Goal: Complete application form: Complete application form

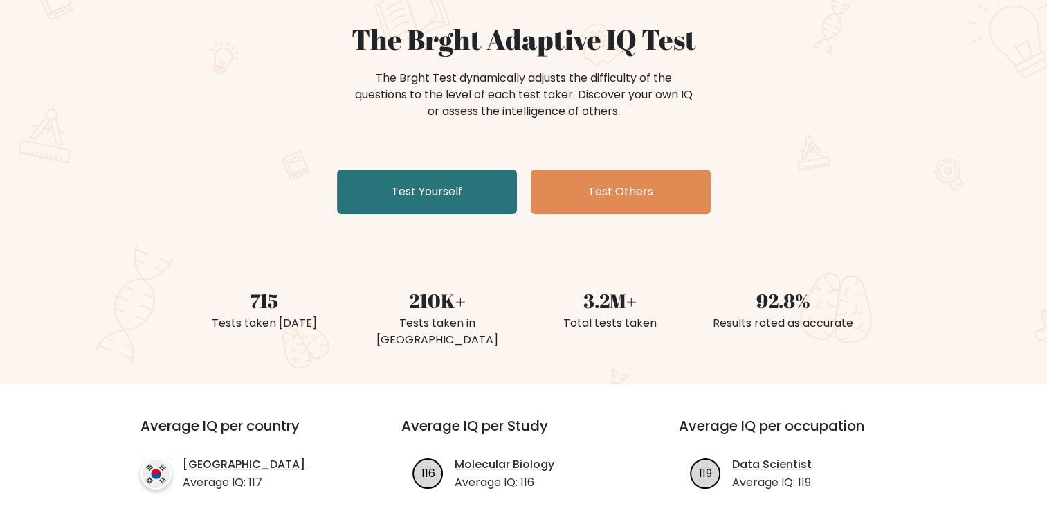
scroll to position [138, 0]
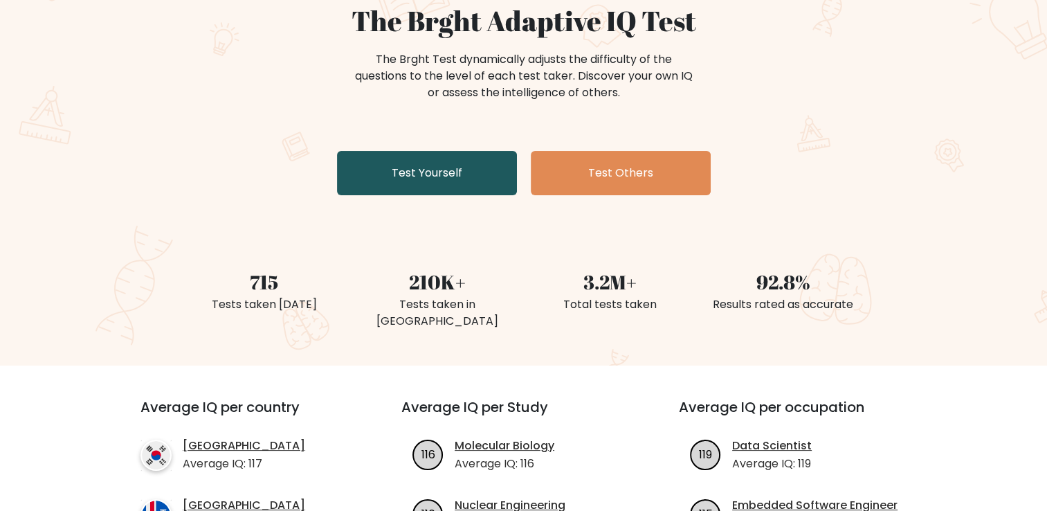
click at [407, 184] on link "Test Yourself" at bounding box center [427, 173] width 180 height 44
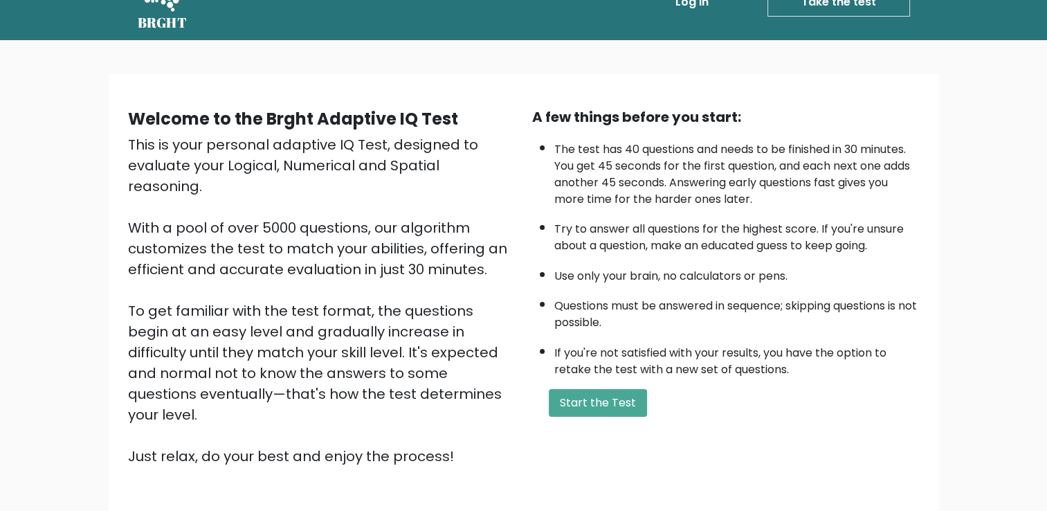
scroll to position [122, 0]
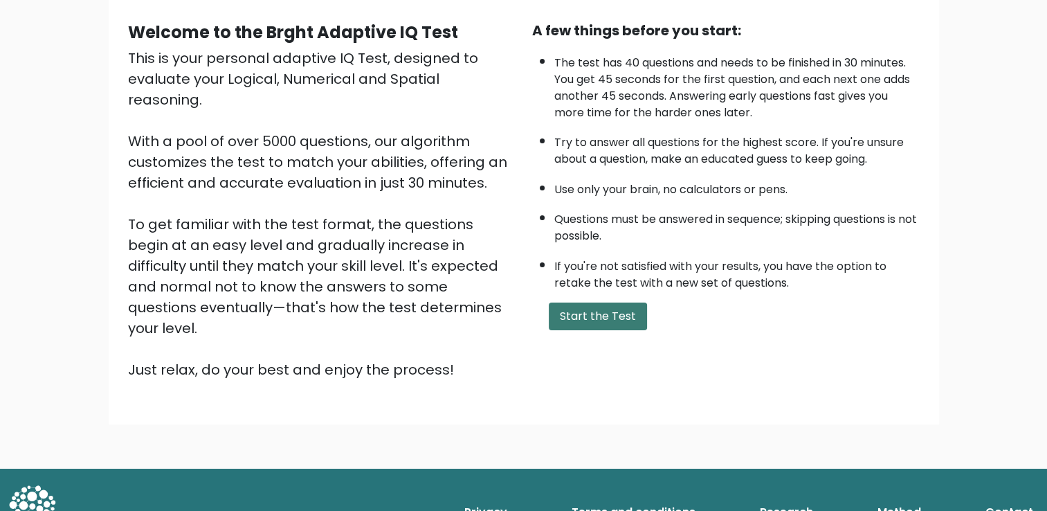
click at [594, 318] on button "Start the Test" at bounding box center [598, 316] width 98 height 28
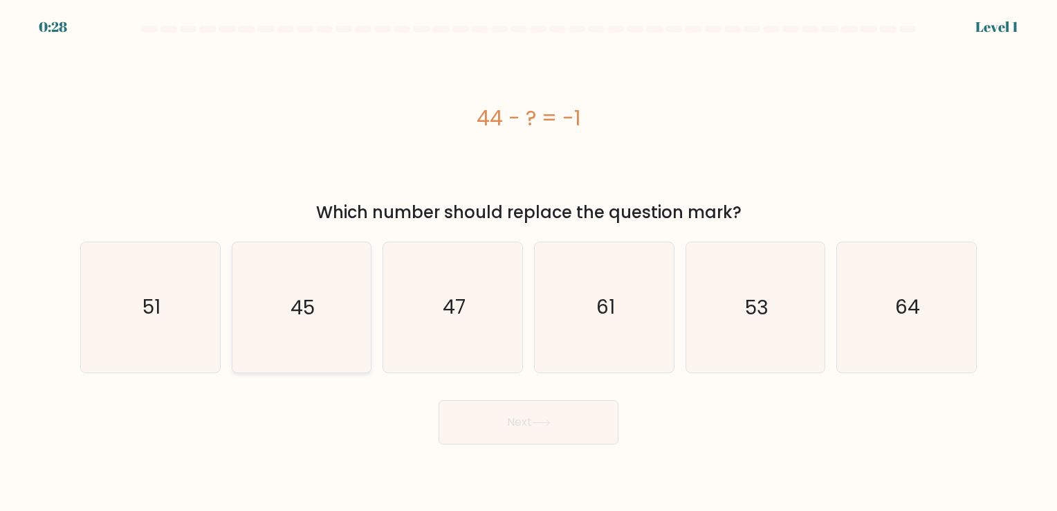
drag, startPoint x: 324, startPoint y: 306, endPoint x: 309, endPoint y: 325, distance: 24.6
click at [310, 322] on icon "45" at bounding box center [301, 306] width 129 height 129
click at [529, 262] on input "b. 45" at bounding box center [529, 258] width 1 height 7
radio input "true"
click at [540, 428] on button "Next" at bounding box center [529, 422] width 180 height 44
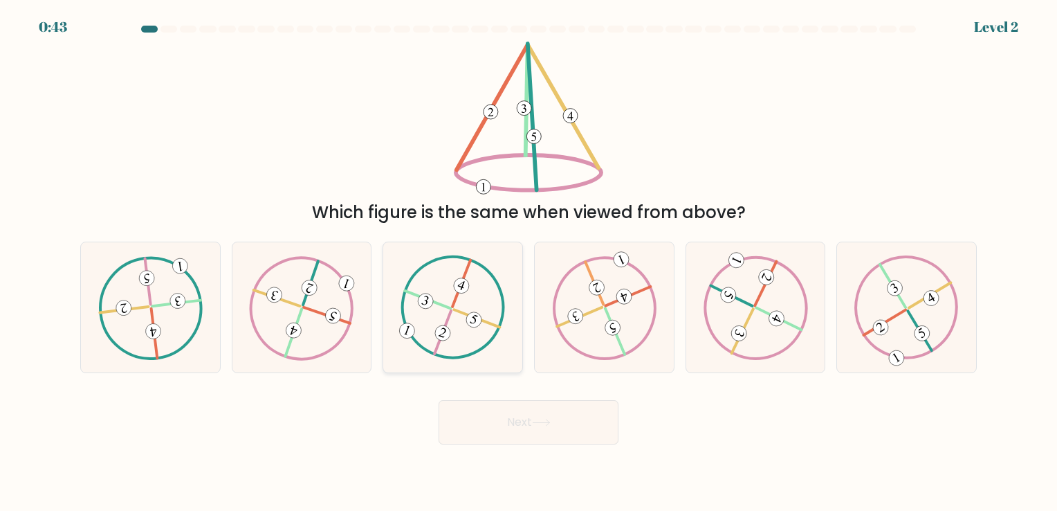
click at [485, 346] on 368 at bounding box center [452, 307] width 130 height 130
click at [529, 262] on input "c." at bounding box center [529, 258] width 1 height 7
radio input "true"
click at [515, 414] on button "Next" at bounding box center [529, 422] width 180 height 44
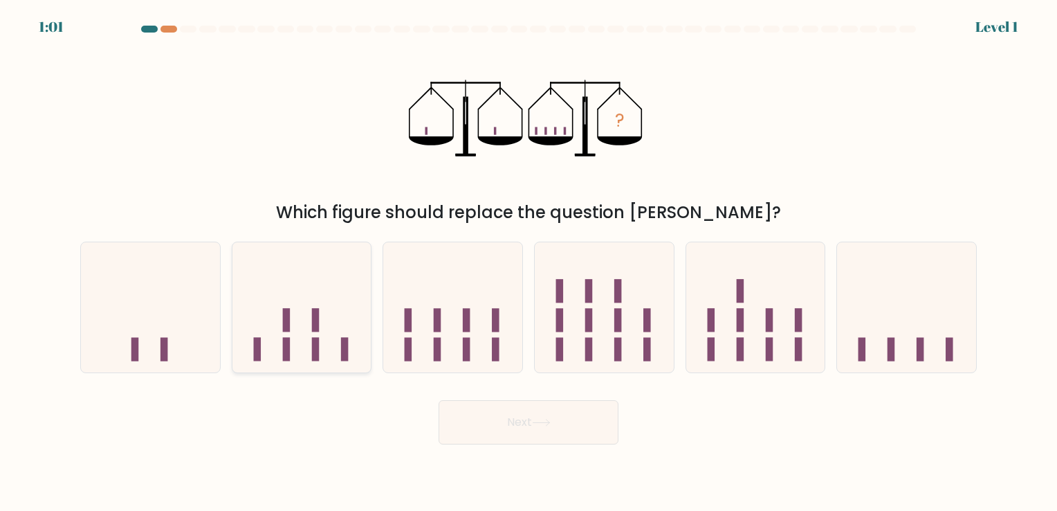
click at [306, 327] on icon at bounding box center [301, 307] width 139 height 115
click at [529, 262] on input "b." at bounding box center [529, 258] width 1 height 7
radio input "true"
click at [520, 430] on button "Next" at bounding box center [529, 422] width 180 height 44
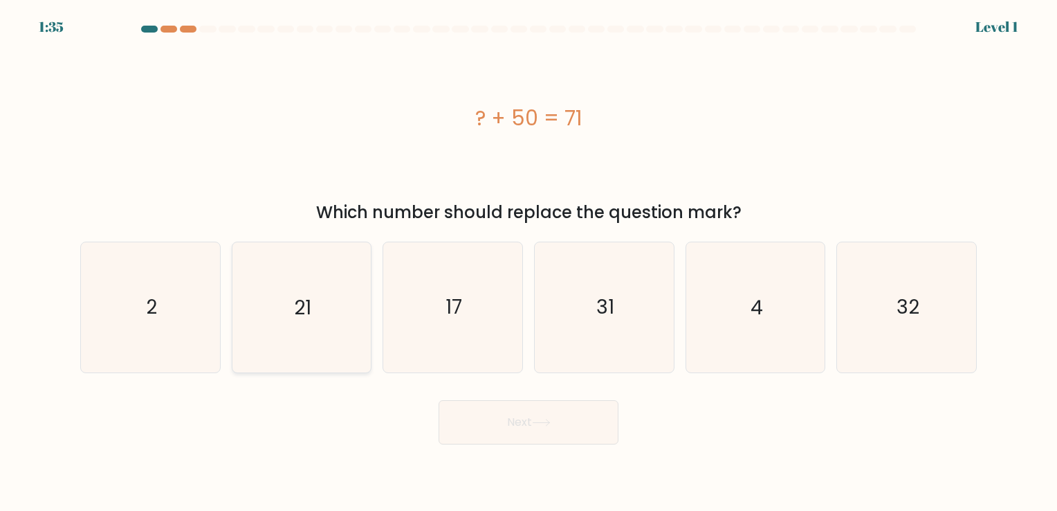
click at [300, 331] on icon "21" at bounding box center [301, 306] width 129 height 129
click at [529, 262] on input "b. 21" at bounding box center [529, 258] width 1 height 7
radio input "true"
click at [538, 416] on button "Next" at bounding box center [529, 422] width 180 height 44
click at [548, 434] on button "Next" at bounding box center [529, 422] width 180 height 44
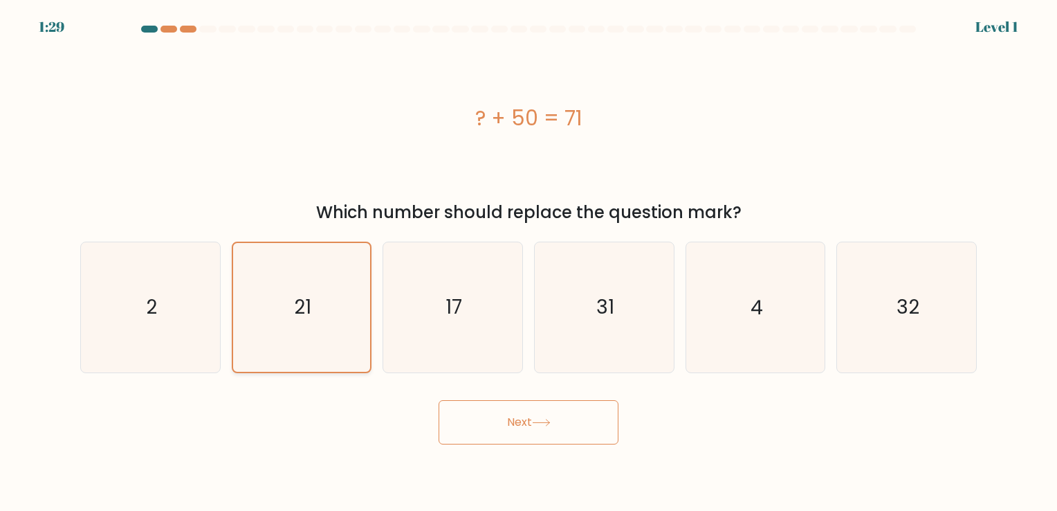
click at [283, 321] on icon "21" at bounding box center [301, 307] width 128 height 128
click at [529, 262] on input "b. 21" at bounding box center [529, 258] width 1 height 7
click at [517, 417] on button "Next" at bounding box center [529, 422] width 180 height 44
click at [519, 432] on button "Next" at bounding box center [529, 422] width 180 height 44
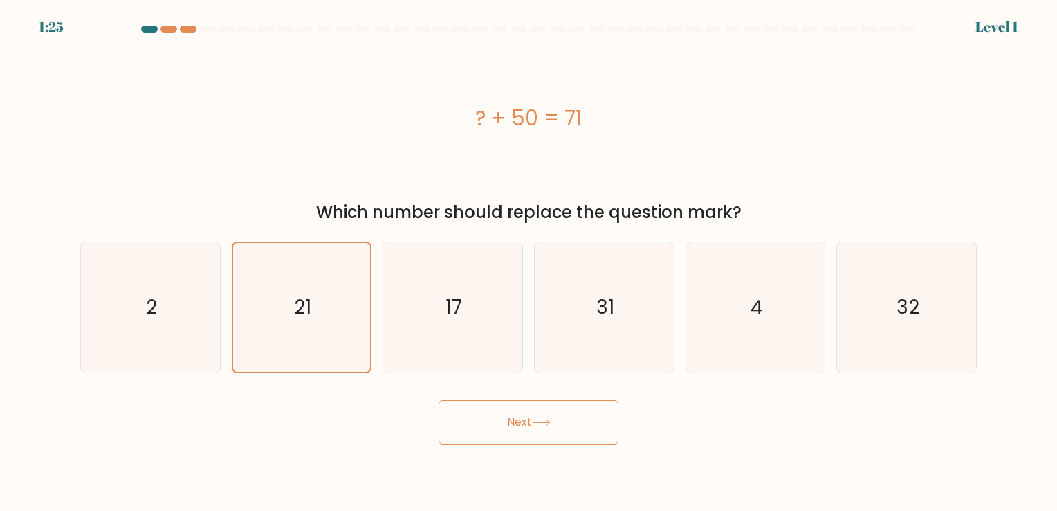
click at [519, 432] on button "Next" at bounding box center [529, 422] width 180 height 44
click at [257, 334] on icon "21" at bounding box center [301, 307] width 128 height 128
click at [529, 262] on input "b. 21" at bounding box center [529, 258] width 1 height 7
click at [504, 433] on button "Next" at bounding box center [529, 422] width 180 height 44
click at [504, 431] on button "Next" at bounding box center [529, 422] width 180 height 44
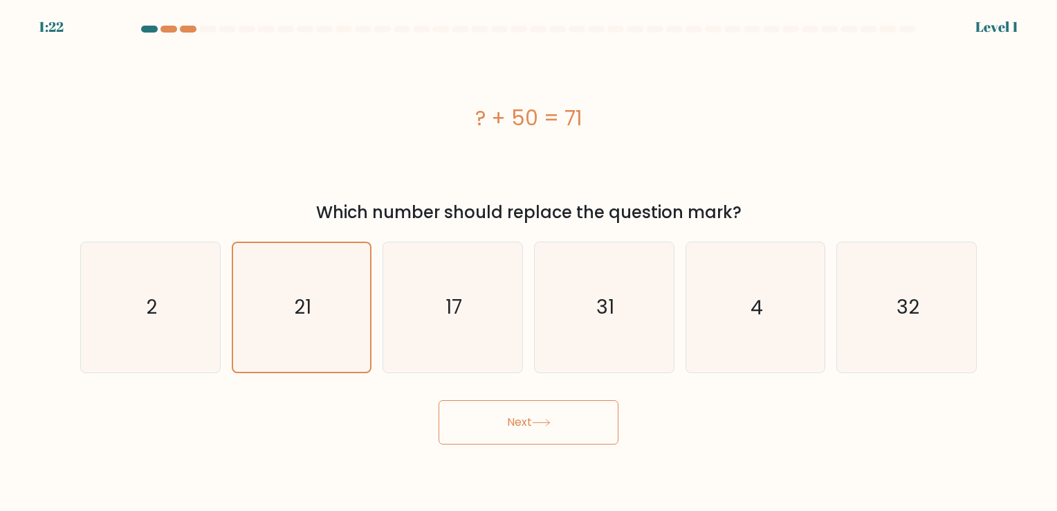
click at [506, 430] on button "Next" at bounding box center [529, 422] width 180 height 44
drag, startPoint x: 621, startPoint y: 425, endPoint x: 587, endPoint y: 424, distance: 33.2
click at [620, 426] on div "Next" at bounding box center [528, 416] width 913 height 55
click at [587, 424] on button "Next" at bounding box center [529, 422] width 180 height 44
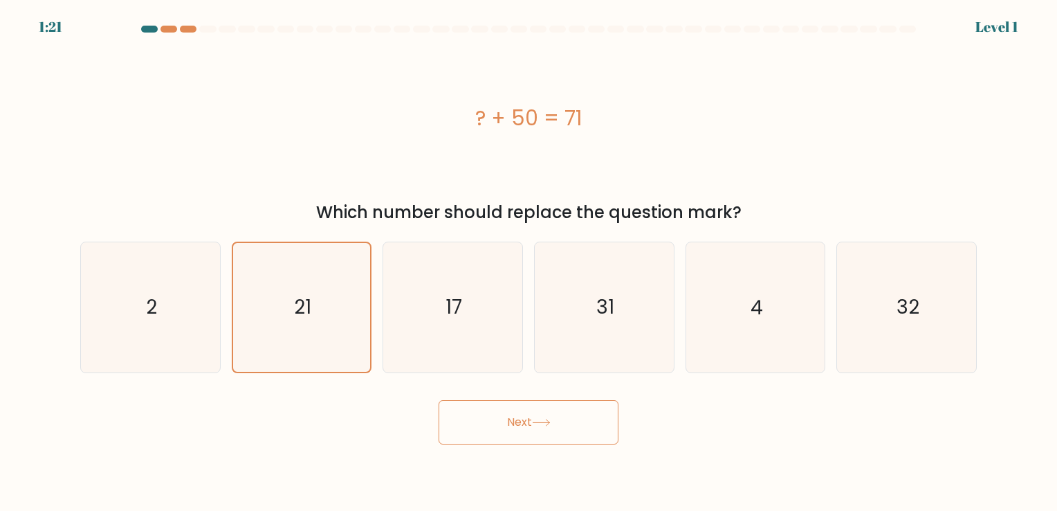
click at [587, 424] on button "Next" at bounding box center [529, 422] width 180 height 44
click at [531, 419] on button "Next" at bounding box center [529, 422] width 180 height 44
click at [286, 327] on icon "21" at bounding box center [301, 307] width 128 height 128
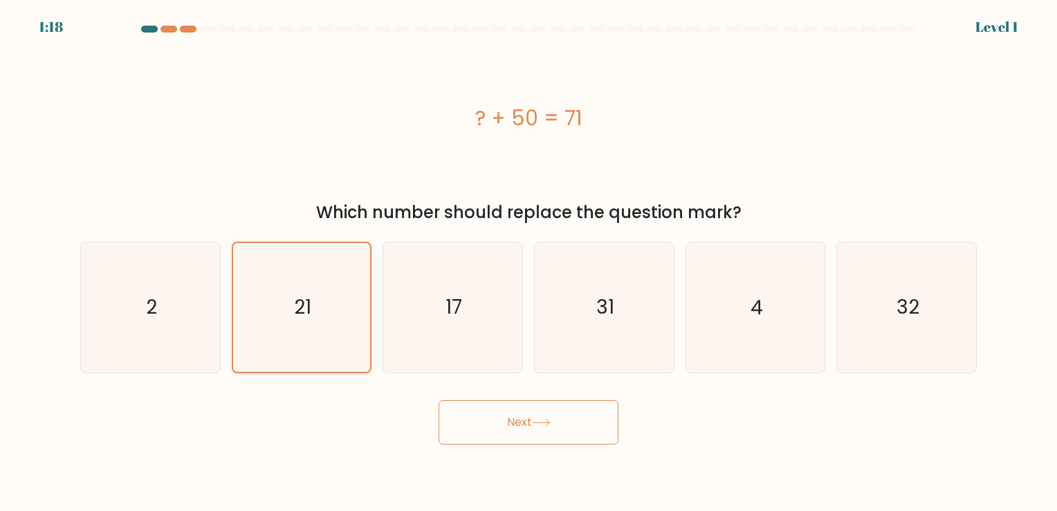
click at [529, 262] on input "b. 21" at bounding box center [529, 258] width 1 height 7
click at [541, 419] on icon at bounding box center [541, 423] width 19 height 8
click at [463, 338] on icon "17" at bounding box center [452, 306] width 129 height 129
click at [529, 262] on input "c. 17" at bounding box center [529, 258] width 1 height 7
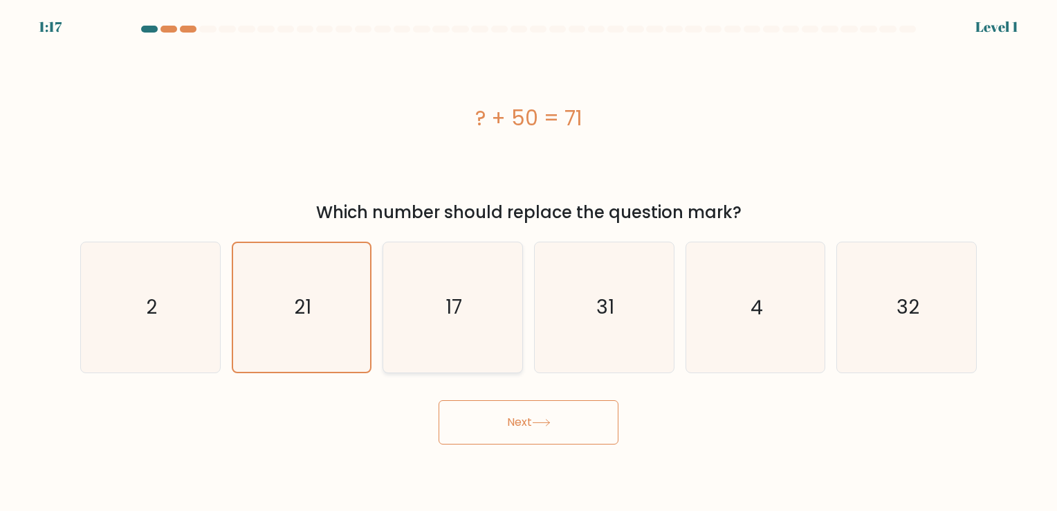
radio input "true"
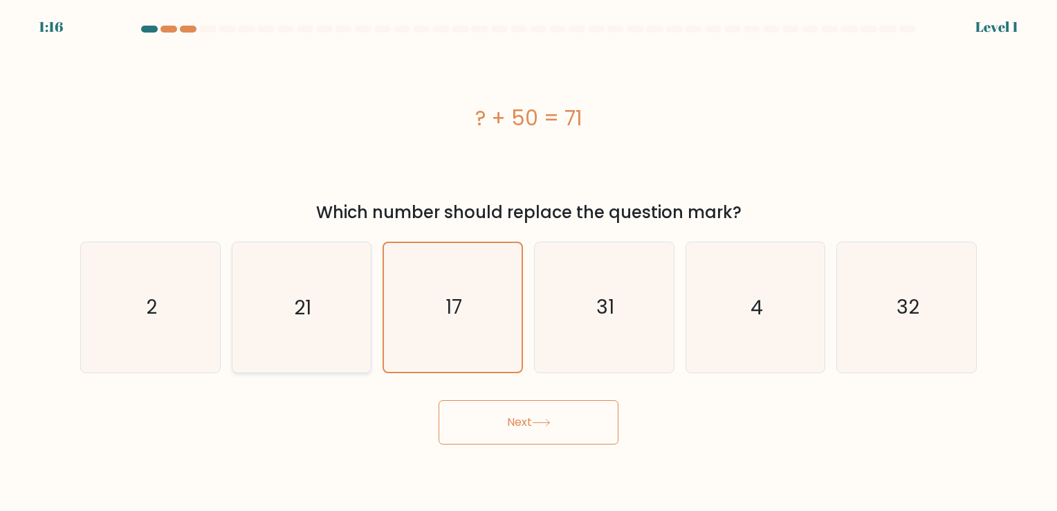
click at [267, 345] on icon "21" at bounding box center [301, 306] width 129 height 129
click at [529, 262] on input "b. 21" at bounding box center [529, 258] width 1 height 7
radio input "true"
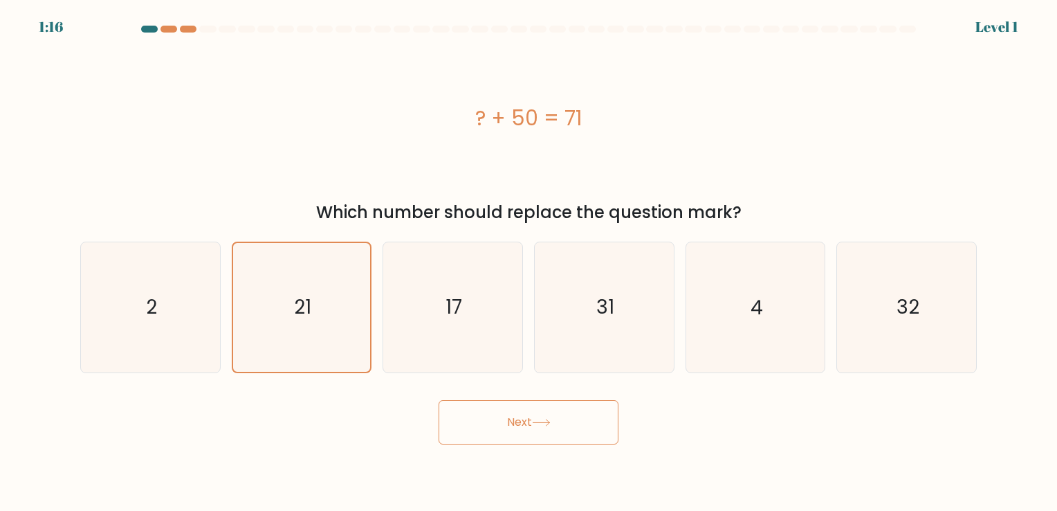
click at [540, 436] on button "Next" at bounding box center [529, 422] width 180 height 44
click at [538, 434] on button "Next" at bounding box center [529, 422] width 180 height 44
drag, startPoint x: 538, startPoint y: 434, endPoint x: 532, endPoint y: 403, distance: 31.7
click at [538, 432] on button "Next" at bounding box center [529, 422] width 180 height 44
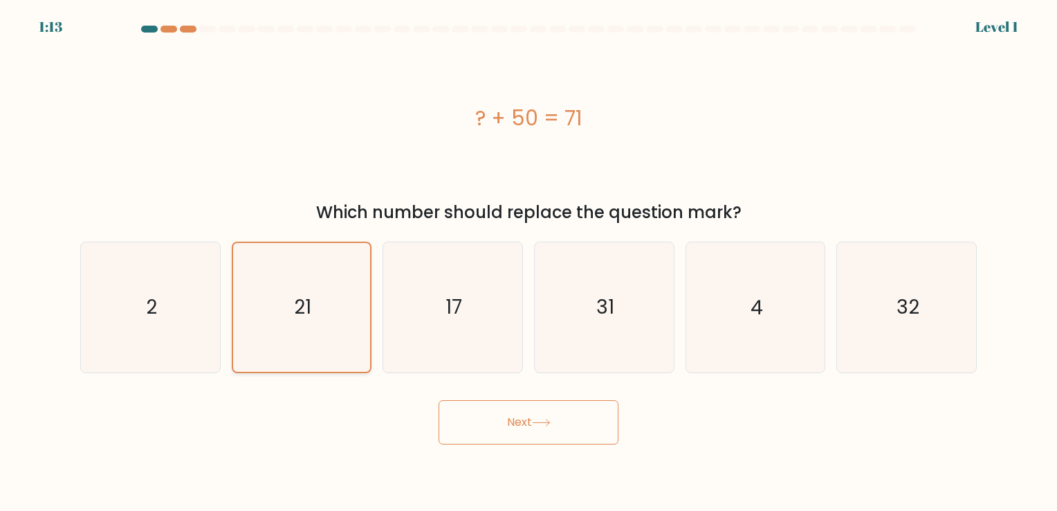
click at [302, 301] on text "21" at bounding box center [302, 307] width 17 height 27
click at [529, 262] on input "b. 21" at bounding box center [529, 258] width 1 height 7
click at [306, 299] on text "21" at bounding box center [302, 307] width 17 height 27
click at [529, 262] on input "b. 21" at bounding box center [529, 258] width 1 height 7
click at [190, 296] on icon "2" at bounding box center [150, 306] width 129 height 129
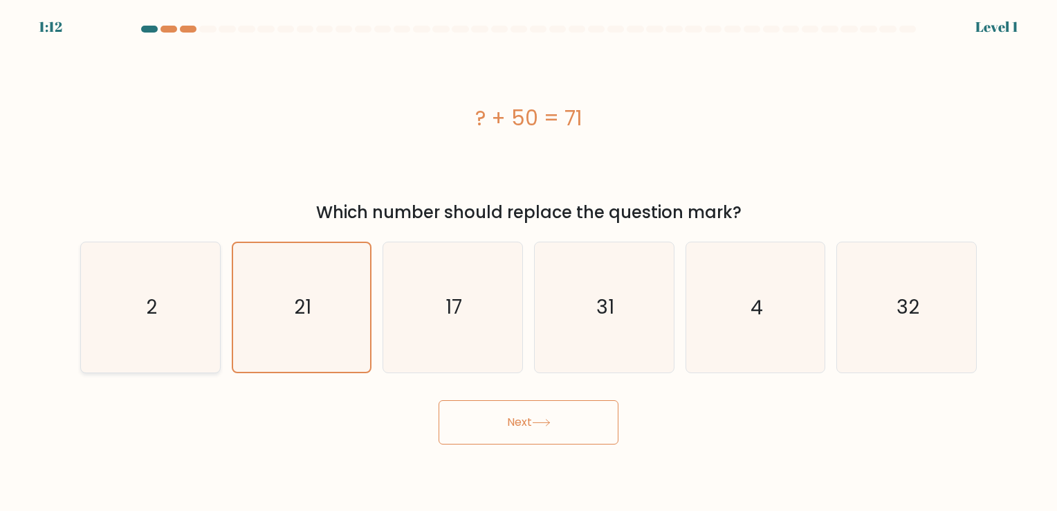
click at [529, 262] on input "a. 2" at bounding box center [529, 258] width 1 height 7
radio input "true"
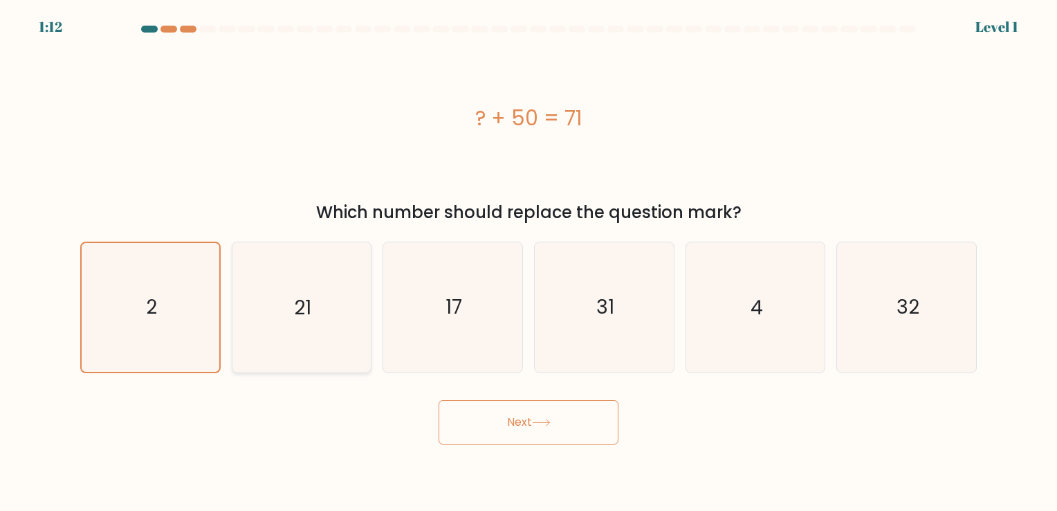
click at [302, 309] on text "21" at bounding box center [302, 307] width 17 height 27
click at [529, 262] on input "b. 21" at bounding box center [529, 258] width 1 height 7
radio input "true"
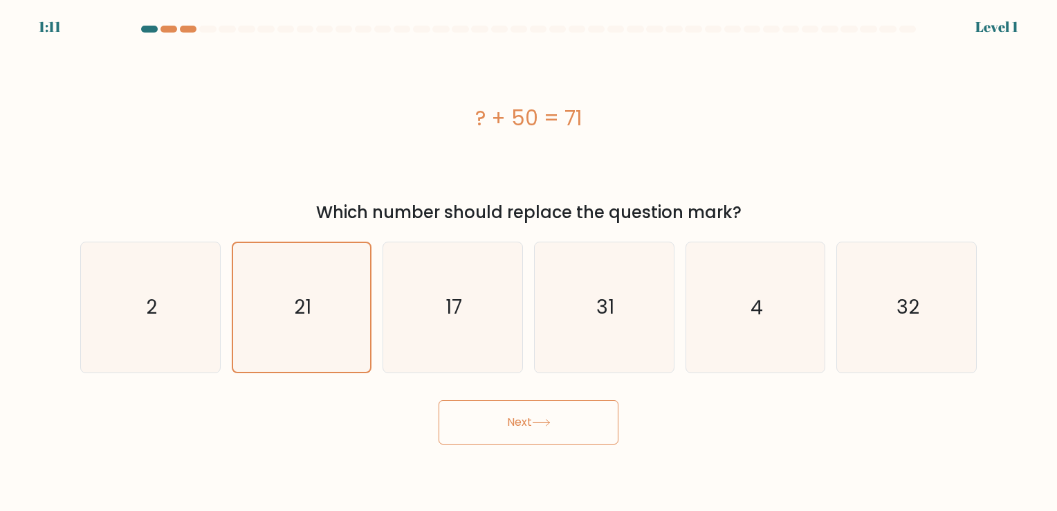
click at [492, 421] on button "Next" at bounding box center [529, 422] width 180 height 44
click at [493, 420] on button "Next" at bounding box center [529, 422] width 180 height 44
click at [315, 309] on icon "21" at bounding box center [301, 306] width 129 height 129
click at [529, 262] on input "b. 21" at bounding box center [529, 258] width 1 height 7
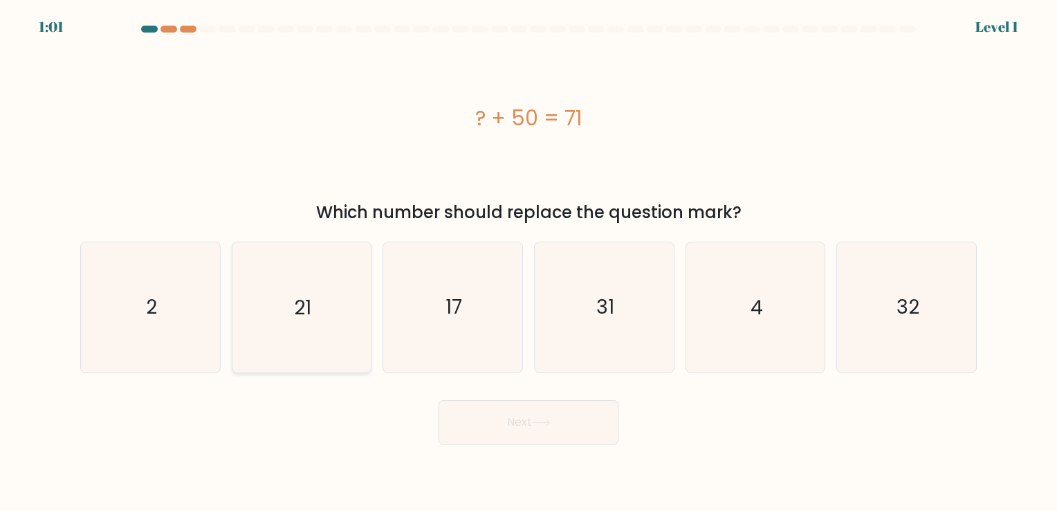
radio input "true"
click at [544, 416] on button "Next" at bounding box center [529, 422] width 180 height 44
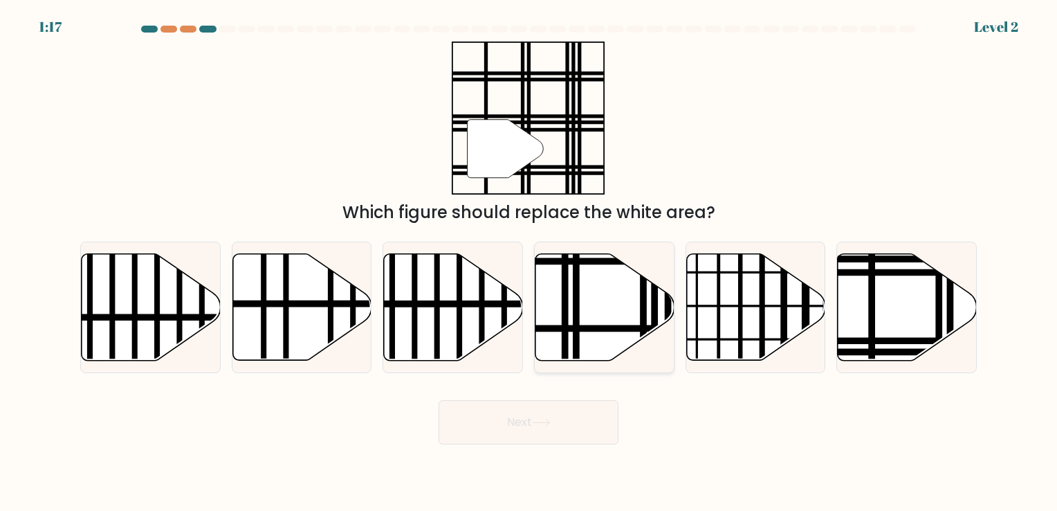
click at [625, 295] on icon at bounding box center [604, 306] width 139 height 107
click at [529, 262] on input "d." at bounding box center [529, 258] width 1 height 7
radio input "true"
click at [517, 426] on button "Next" at bounding box center [529, 422] width 180 height 44
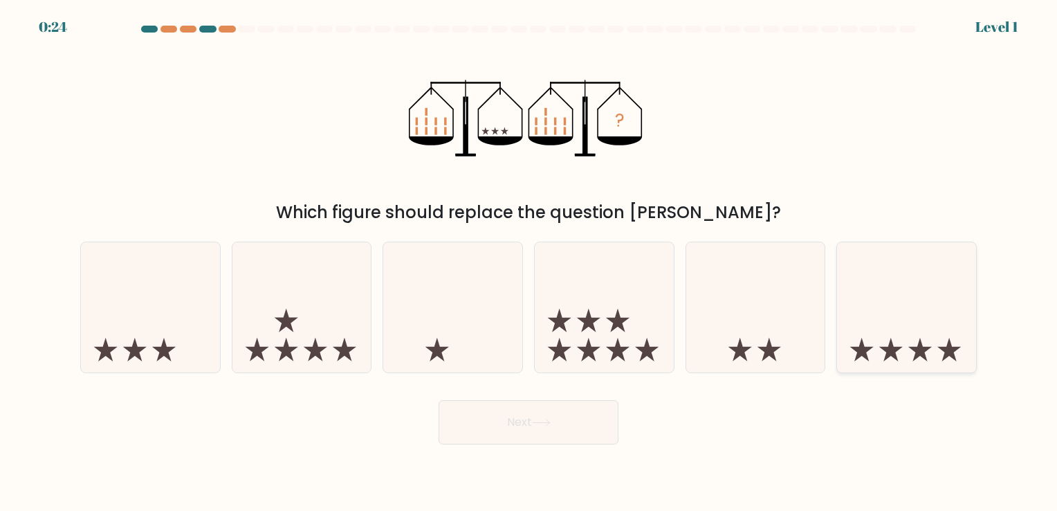
click at [923, 318] on icon at bounding box center [906, 307] width 139 height 115
click at [529, 262] on input "f." at bounding box center [529, 258] width 1 height 7
radio input "true"
click at [540, 430] on button "Next" at bounding box center [529, 422] width 180 height 44
click at [505, 419] on button "Next" at bounding box center [529, 422] width 180 height 44
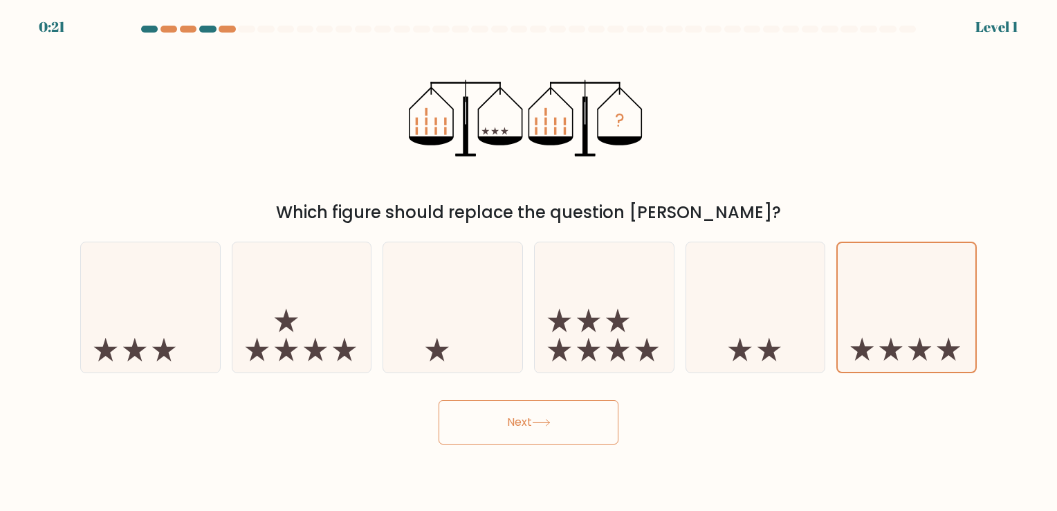
click at [504, 419] on button "Next" at bounding box center [529, 422] width 180 height 44
click at [143, 303] on icon at bounding box center [150, 307] width 139 height 115
click at [529, 262] on input "a." at bounding box center [529, 258] width 1 height 7
radio input "true"
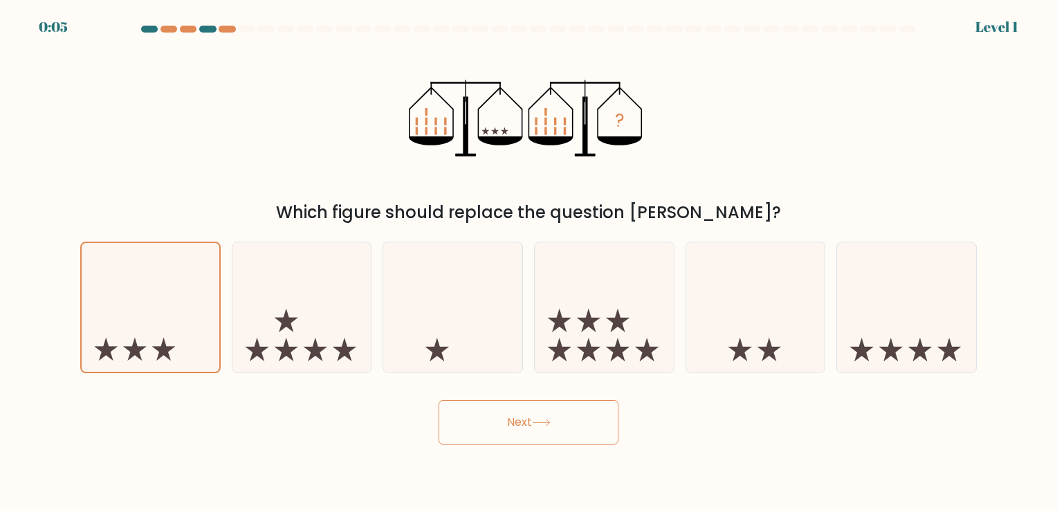
click at [537, 431] on button "Next" at bounding box center [529, 422] width 180 height 44
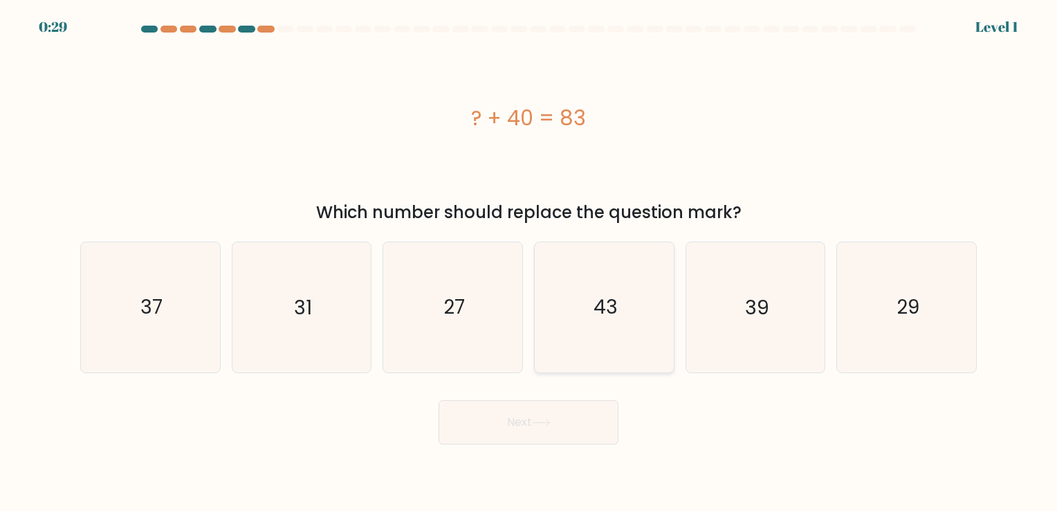
click at [637, 331] on icon "43" at bounding box center [604, 306] width 129 height 129
click at [529, 262] on input "d. 43" at bounding box center [529, 258] width 1 height 7
radio input "true"
click at [576, 429] on button "Next" at bounding box center [529, 422] width 180 height 44
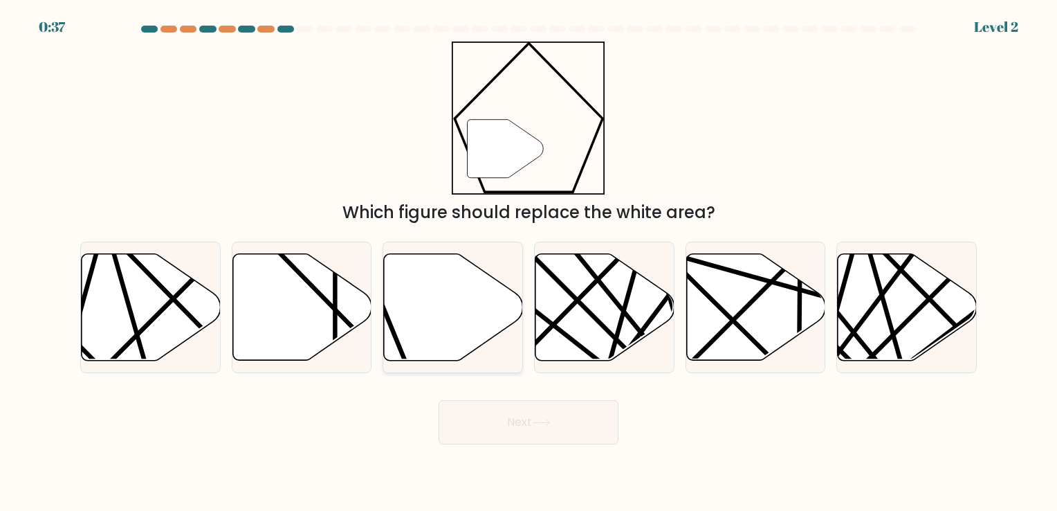
click at [449, 346] on icon at bounding box center [453, 306] width 139 height 107
click at [529, 262] on input "c." at bounding box center [529, 258] width 1 height 7
radio input "true"
click at [526, 420] on button "Next" at bounding box center [529, 422] width 180 height 44
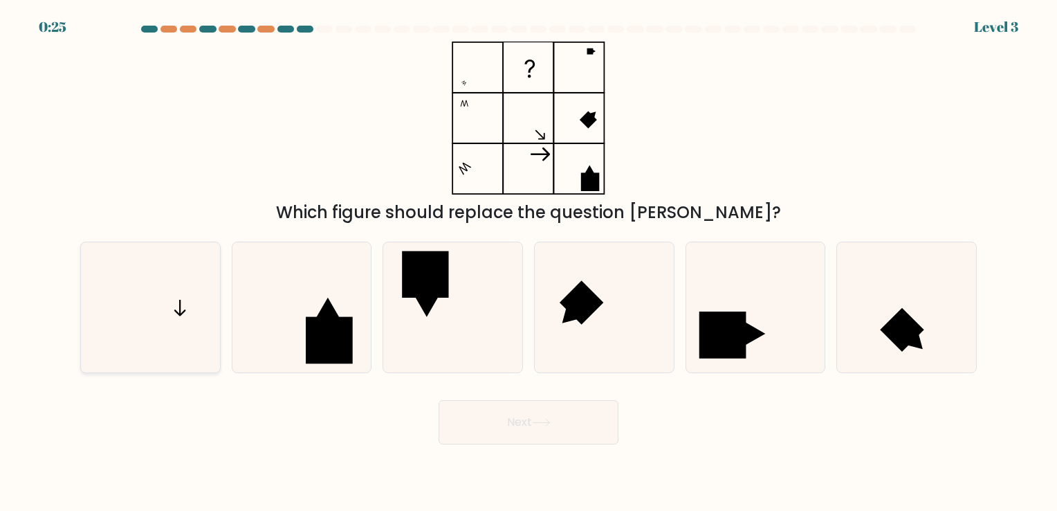
click at [172, 315] on icon at bounding box center [150, 306] width 129 height 129
click at [529, 262] on input "a." at bounding box center [529, 258] width 1 height 7
radio input "true"
click at [531, 433] on button "Next" at bounding box center [529, 422] width 180 height 44
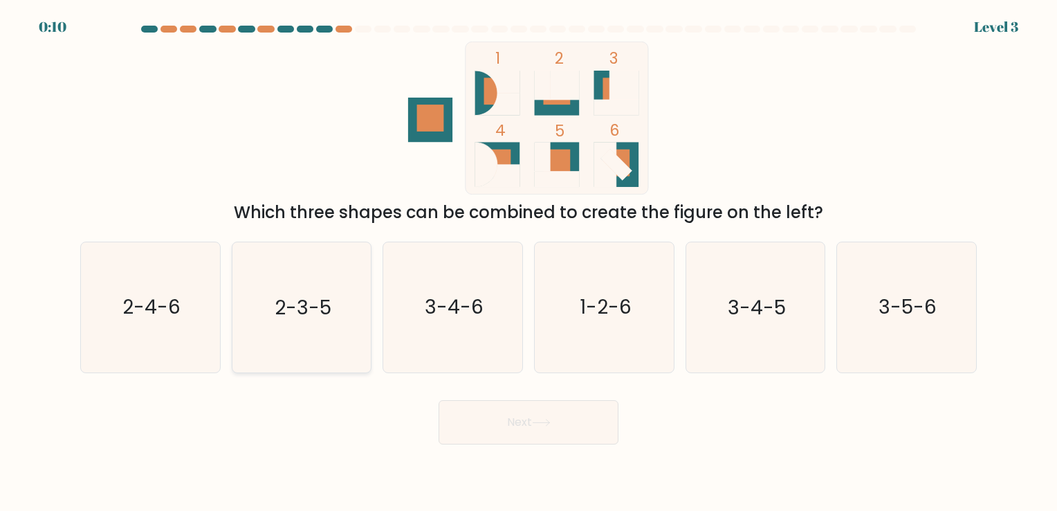
click at [329, 317] on text "2-3-5" at bounding box center [303, 307] width 57 height 27
click at [529, 262] on input "b. 2-3-5" at bounding box center [529, 258] width 1 height 7
radio input "true"
click at [531, 430] on button "Next" at bounding box center [529, 422] width 180 height 44
click at [515, 423] on button "Next" at bounding box center [529, 422] width 180 height 44
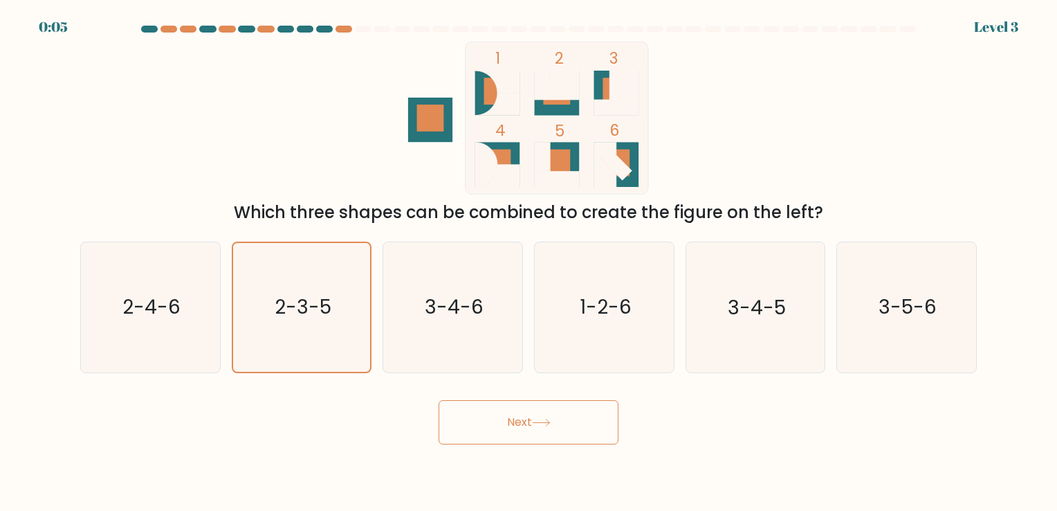
click at [515, 423] on button "Next" at bounding box center [529, 422] width 180 height 44
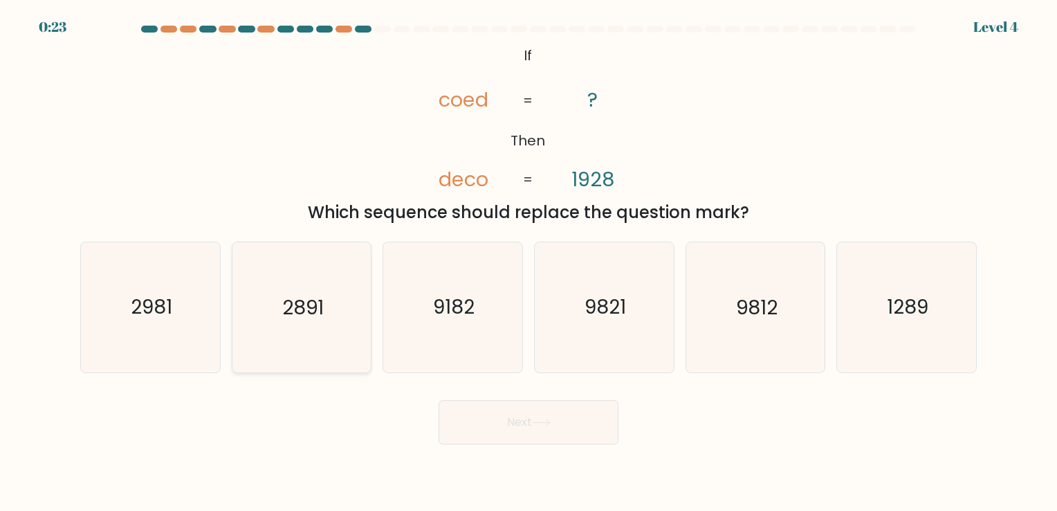
click at [317, 325] on icon "2891" at bounding box center [301, 306] width 129 height 129
click at [529, 262] on input "b. 2891" at bounding box center [529, 258] width 1 height 7
radio input "true"
click at [502, 427] on button "Next" at bounding box center [529, 422] width 180 height 44
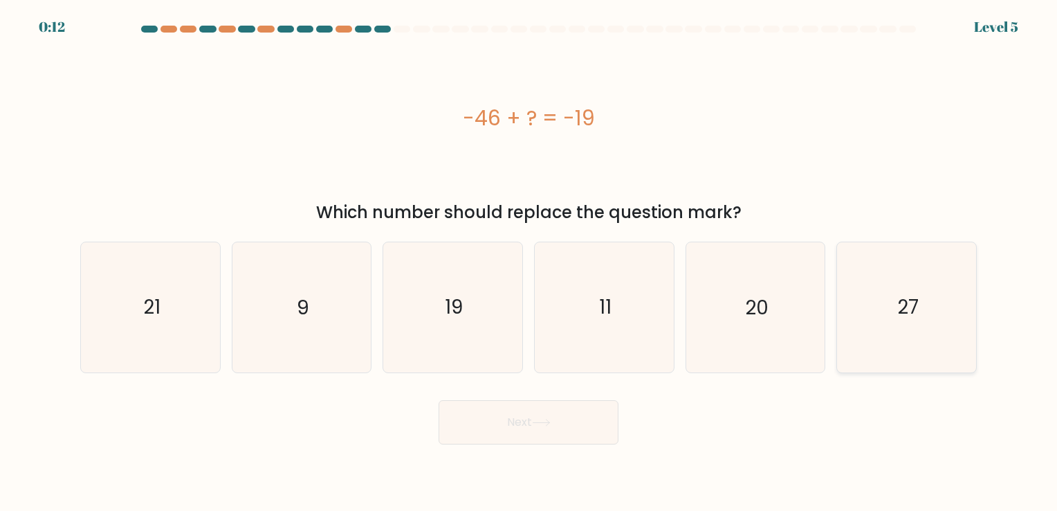
click at [930, 290] on icon "27" at bounding box center [906, 306] width 129 height 129
click at [529, 262] on input "f. 27" at bounding box center [529, 258] width 1 height 7
radio input "true"
click at [514, 440] on button "Next" at bounding box center [529, 422] width 180 height 44
click at [506, 433] on button "Next" at bounding box center [529, 422] width 180 height 44
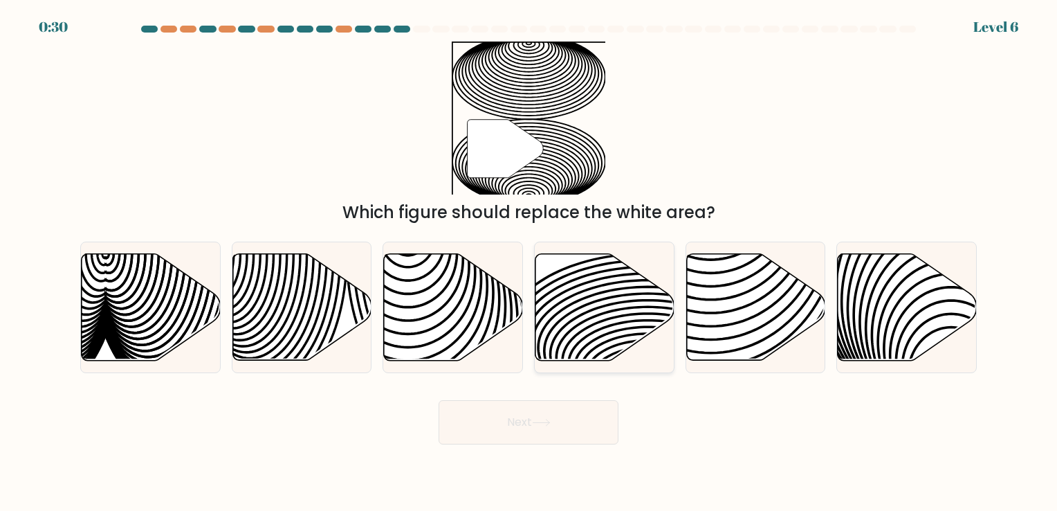
click at [573, 302] on icon at bounding box center [648, 323] width 280 height 140
click at [529, 262] on input "d." at bounding box center [529, 258] width 1 height 7
radio input "true"
click at [548, 426] on icon at bounding box center [541, 423] width 19 height 8
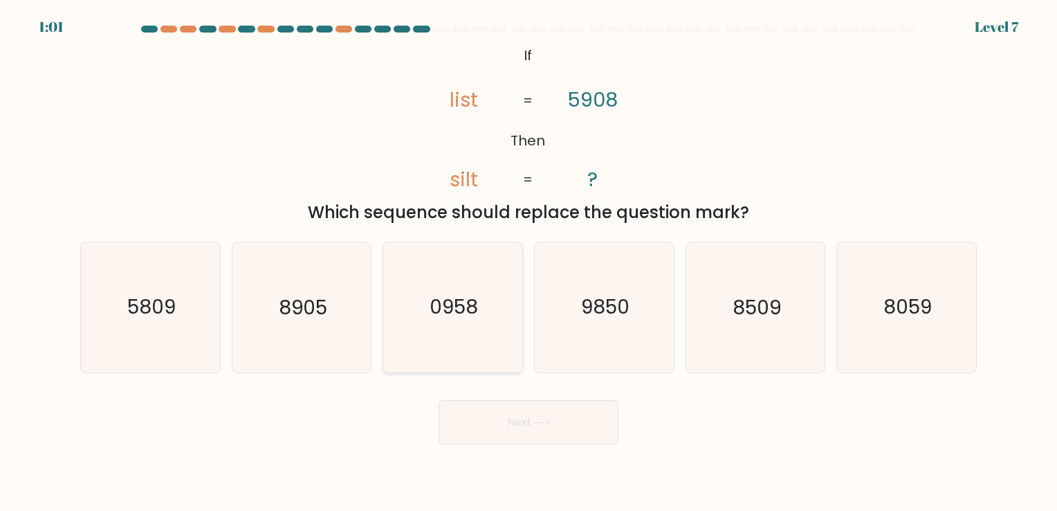
click at [461, 336] on icon "0958" at bounding box center [452, 306] width 129 height 129
click at [529, 262] on input "c. 0958" at bounding box center [529, 258] width 1 height 7
radio input "true"
click at [554, 426] on button "Next" at bounding box center [529, 422] width 180 height 44
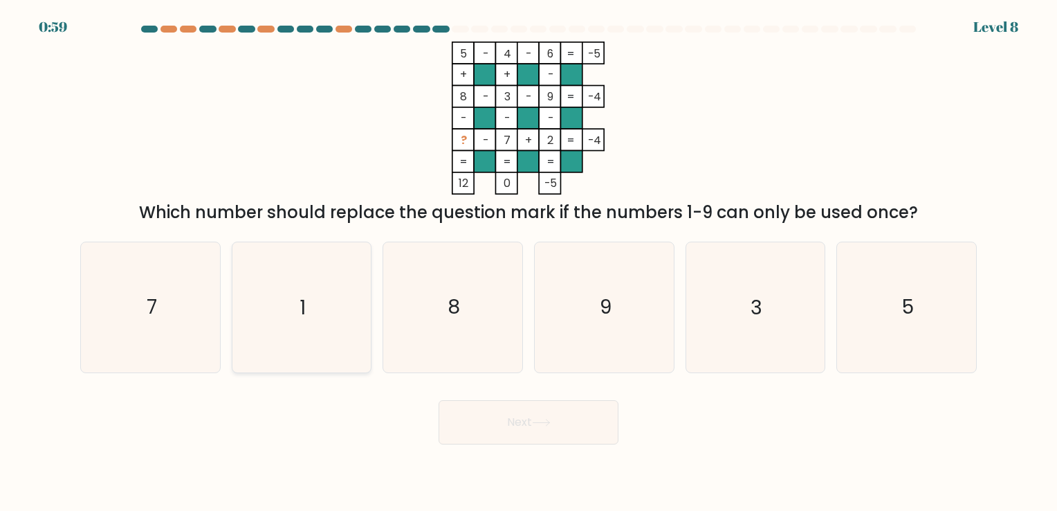
click at [315, 338] on icon "1" at bounding box center [301, 306] width 129 height 129
click at [529, 262] on input "b. 1" at bounding box center [529, 258] width 1 height 7
radio input "true"
click at [540, 435] on button "Next" at bounding box center [529, 422] width 180 height 44
click at [534, 422] on button "Next" at bounding box center [529, 422] width 180 height 44
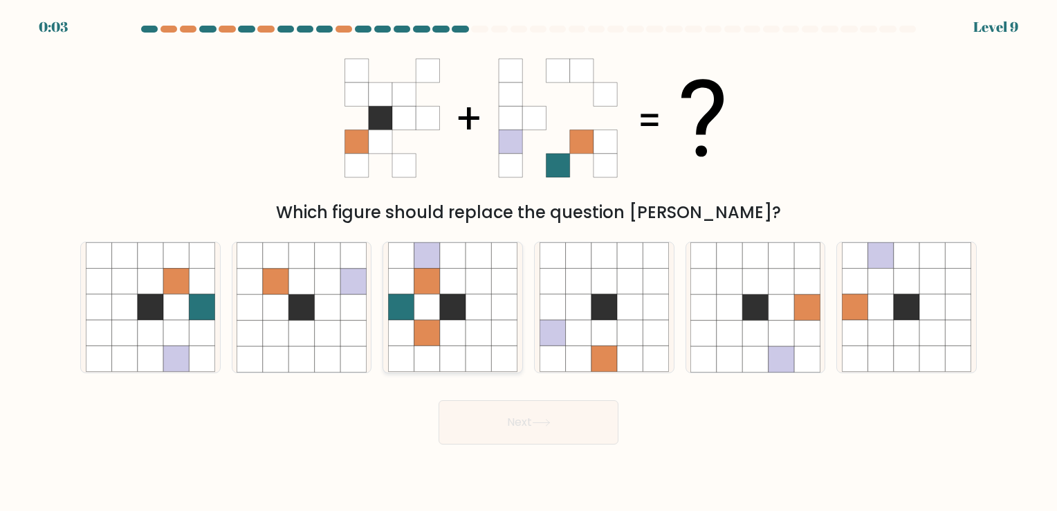
click at [467, 345] on icon at bounding box center [479, 333] width 26 height 26
click at [529, 262] on input "c." at bounding box center [529, 258] width 1 height 7
radio input "true"
click at [528, 431] on button "Next" at bounding box center [529, 422] width 180 height 44
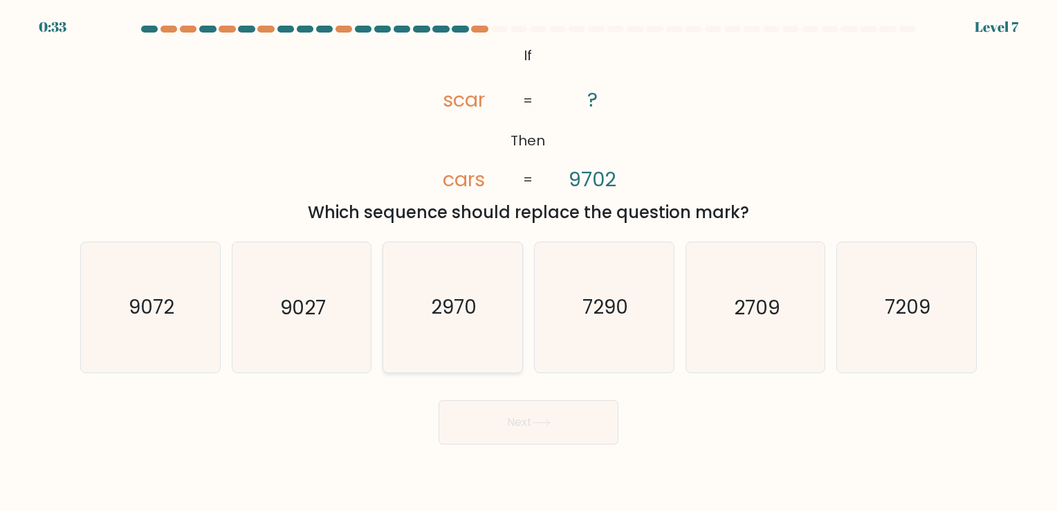
click at [457, 323] on icon "2970" at bounding box center [452, 306] width 129 height 129
click at [529, 262] on input "c. 2970" at bounding box center [529, 258] width 1 height 7
radio input "true"
click at [566, 428] on button "Next" at bounding box center [529, 422] width 180 height 44
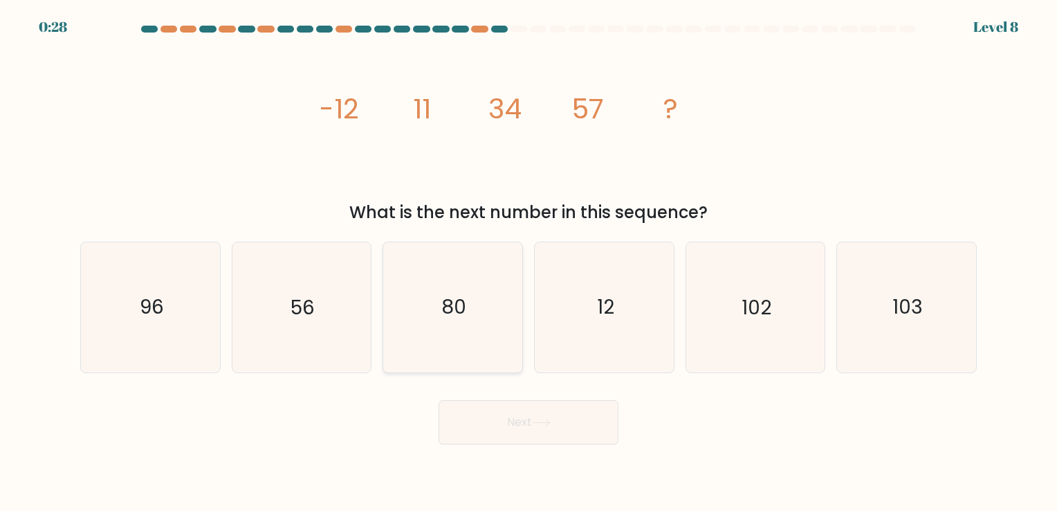
click at [459, 307] on text "80" at bounding box center [454, 307] width 25 height 27
click at [529, 262] on input "c. 80" at bounding box center [529, 258] width 1 height 7
radio input "true"
click at [504, 422] on button "Next" at bounding box center [529, 422] width 180 height 44
click at [542, 431] on button "Next" at bounding box center [529, 422] width 180 height 44
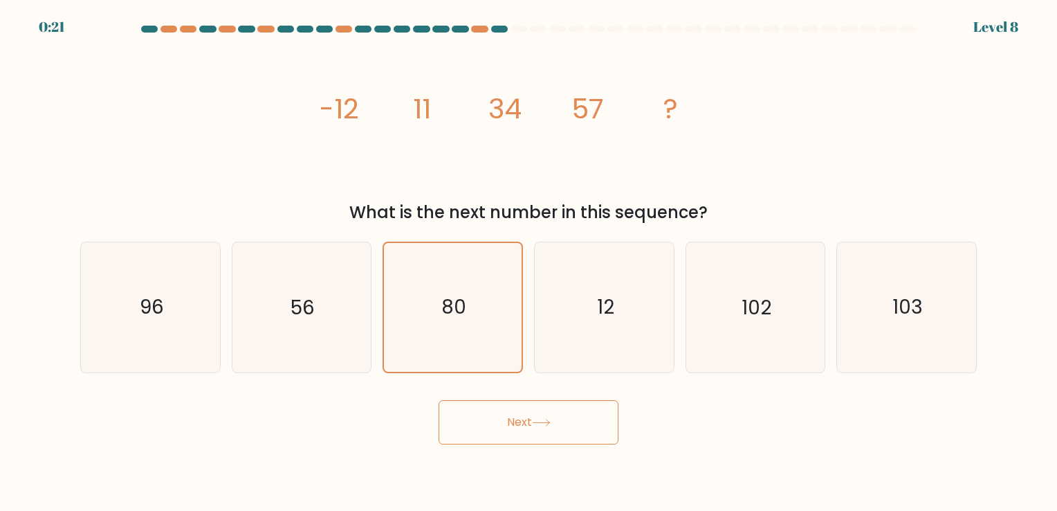
click at [529, 434] on button "Next" at bounding box center [529, 422] width 180 height 44
click at [577, 426] on button "Next" at bounding box center [529, 422] width 180 height 44
drag, startPoint x: 470, startPoint y: 341, endPoint x: 481, endPoint y: 358, distance: 20.5
click at [470, 342] on icon "80" at bounding box center [452, 306] width 129 height 129
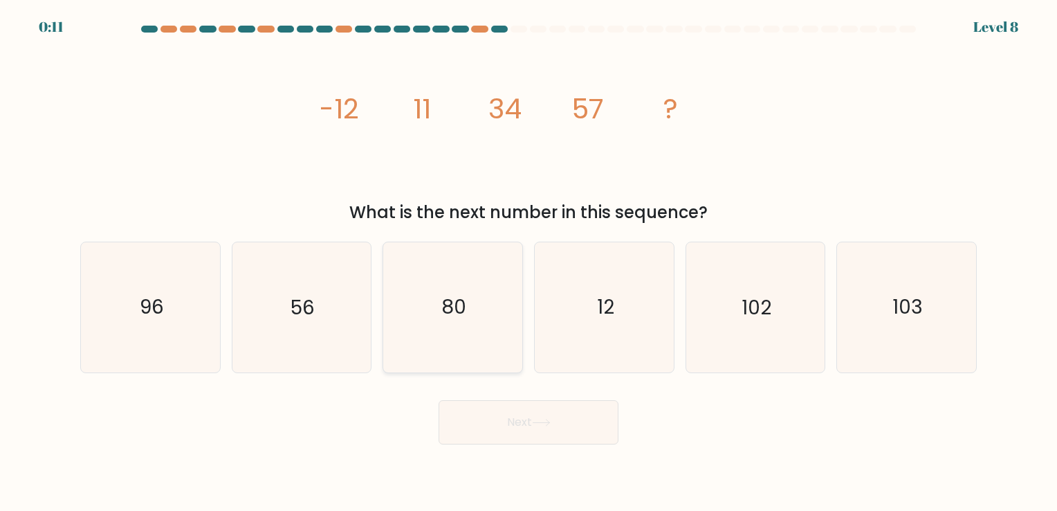
click at [529, 262] on input "c. 80" at bounding box center [529, 258] width 1 height 7
radio input "true"
click at [540, 430] on button "Next" at bounding box center [529, 422] width 180 height 44
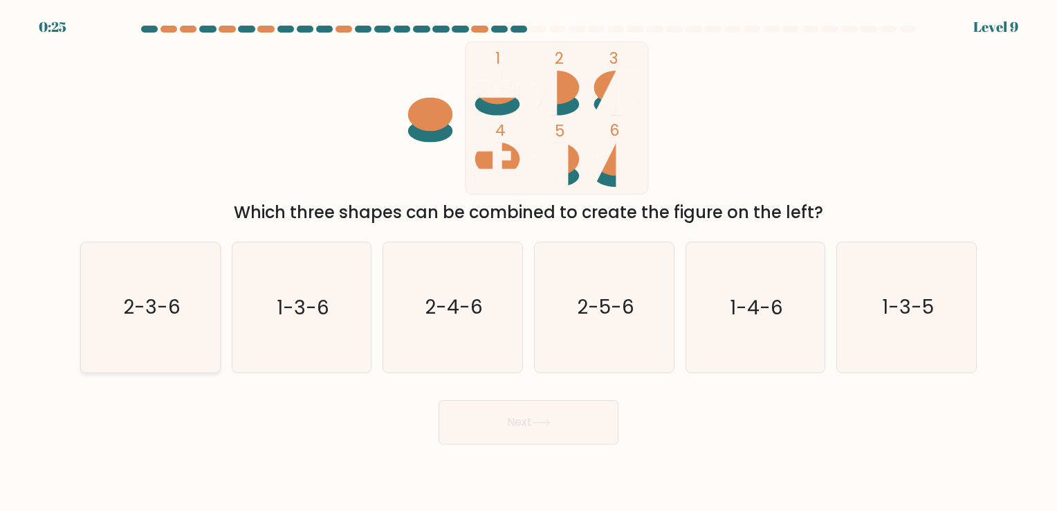
click at [145, 319] on text "2-3-6" at bounding box center [151, 307] width 57 height 27
click at [529, 262] on input "a. 2-3-6" at bounding box center [529, 258] width 1 height 7
radio input "true"
click at [551, 425] on icon at bounding box center [541, 423] width 19 height 8
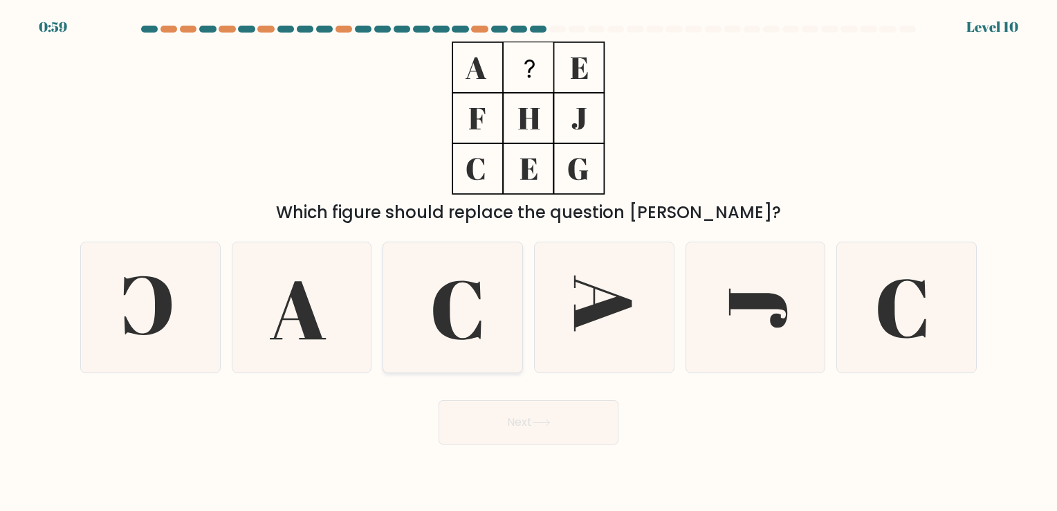
click at [441, 331] on icon at bounding box center [457, 310] width 48 height 59
click at [529, 262] on input "c." at bounding box center [529, 258] width 1 height 7
radio input "true"
click at [548, 434] on button "Next" at bounding box center [529, 422] width 180 height 44
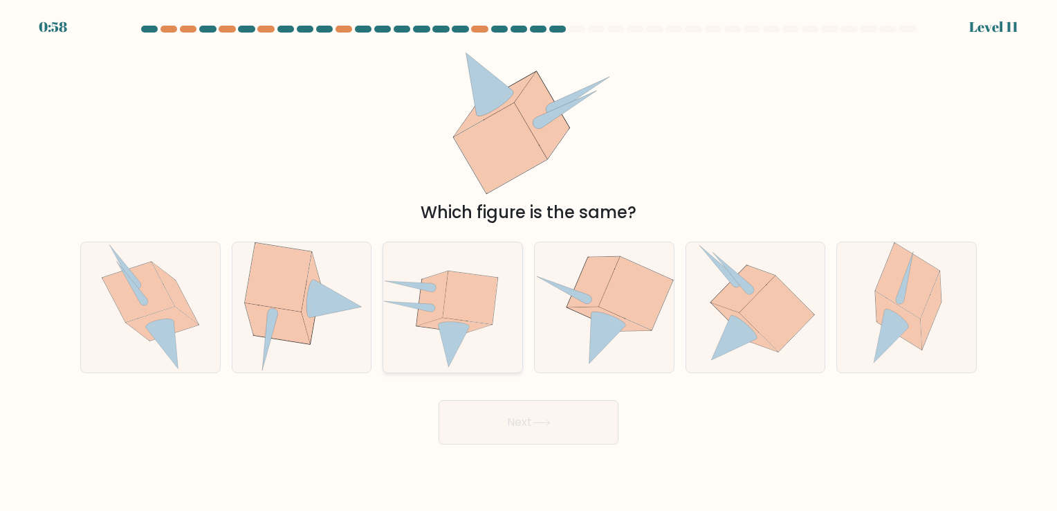
click at [441, 345] on icon at bounding box center [452, 307] width 139 height 121
click at [529, 262] on input "c." at bounding box center [529, 258] width 1 height 7
radio input "true"
click at [760, 322] on icon at bounding box center [777, 313] width 75 height 75
click at [529, 262] on input "e." at bounding box center [529, 258] width 1 height 7
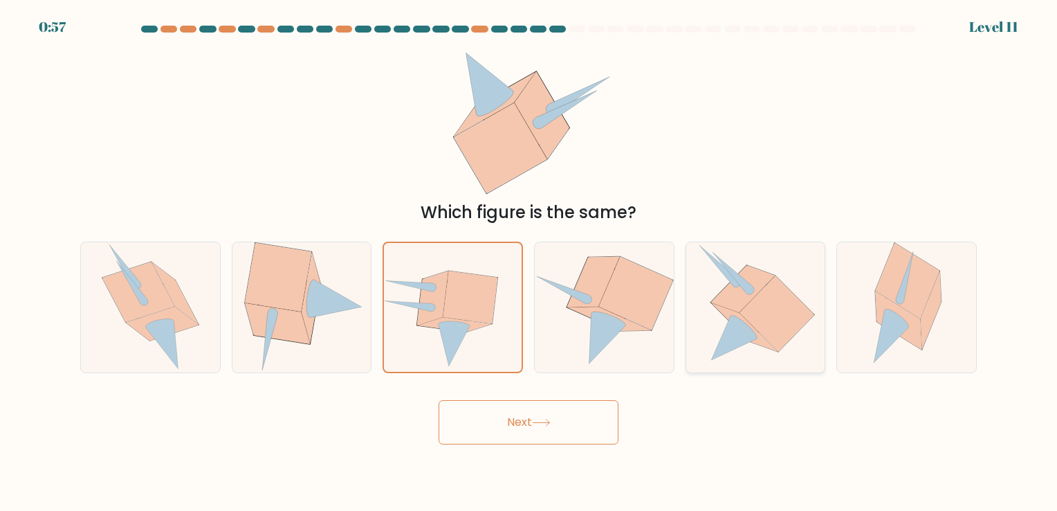
radio input "true"
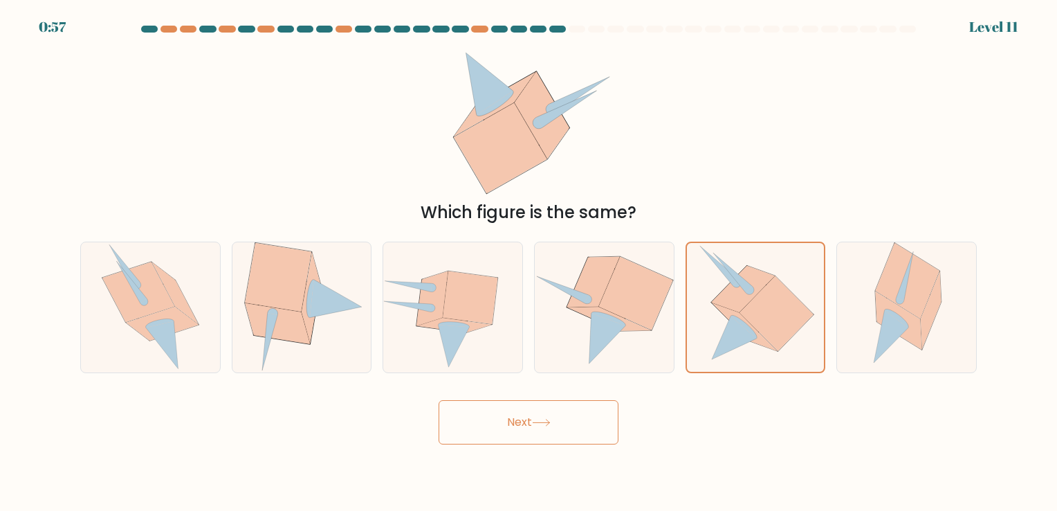
click at [541, 428] on button "Next" at bounding box center [529, 422] width 180 height 44
click at [507, 433] on button "Next" at bounding box center [529, 422] width 180 height 44
click at [770, 336] on icon at bounding box center [777, 313] width 75 height 75
click at [529, 262] on input "e." at bounding box center [529, 258] width 1 height 7
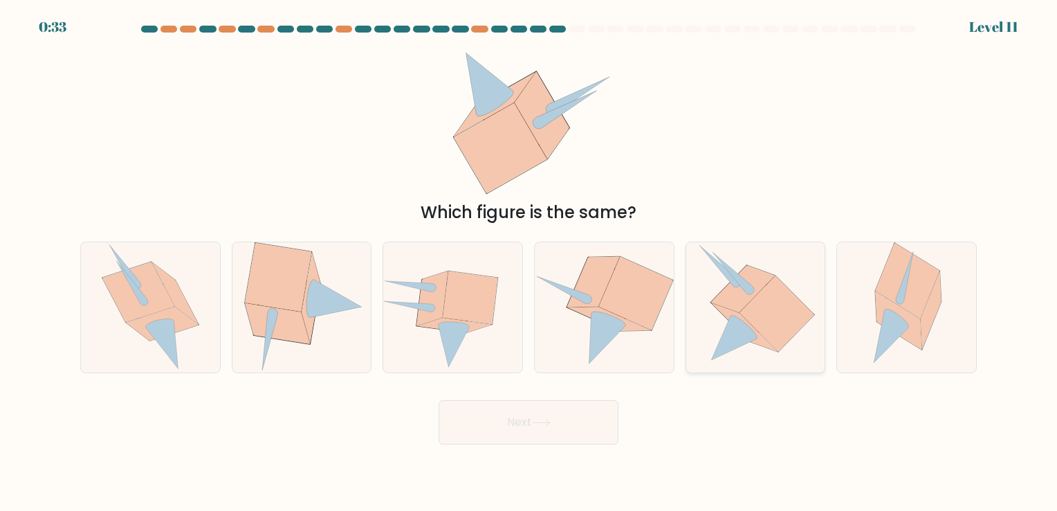
radio input "true"
click at [549, 436] on button "Next" at bounding box center [529, 422] width 180 height 44
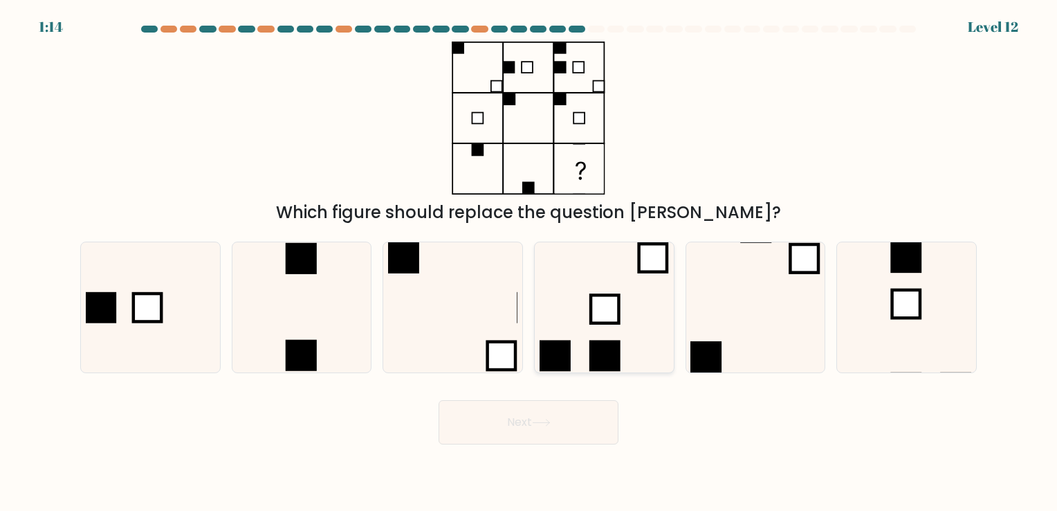
click at [576, 325] on icon at bounding box center [604, 306] width 129 height 129
click at [529, 262] on input "d." at bounding box center [529, 258] width 1 height 7
radio input "true"
click at [557, 430] on button "Next" at bounding box center [529, 422] width 180 height 44
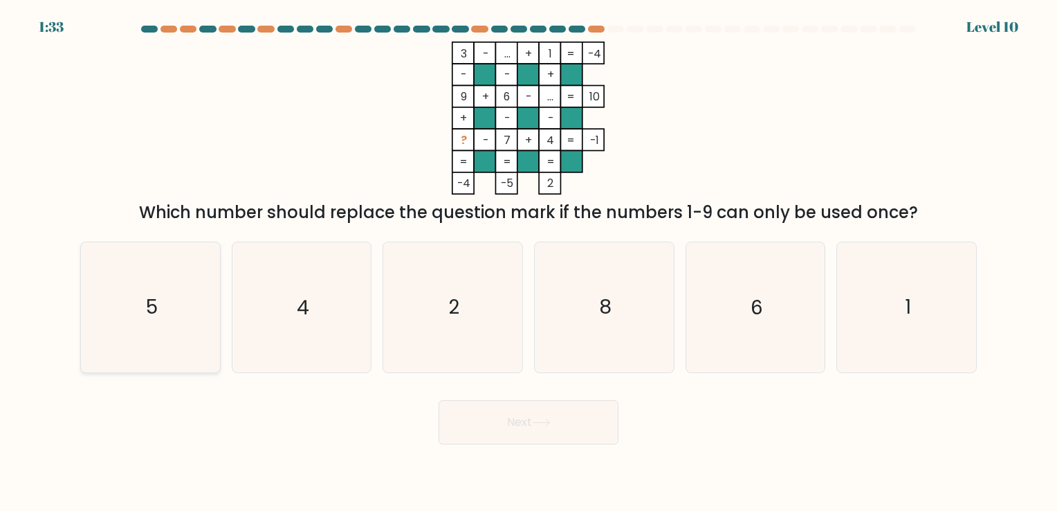
click at [202, 311] on icon "5" at bounding box center [150, 306] width 129 height 129
click at [529, 262] on input "a. 5" at bounding box center [529, 258] width 1 height 7
radio input "true"
click at [548, 428] on button "Next" at bounding box center [529, 422] width 180 height 44
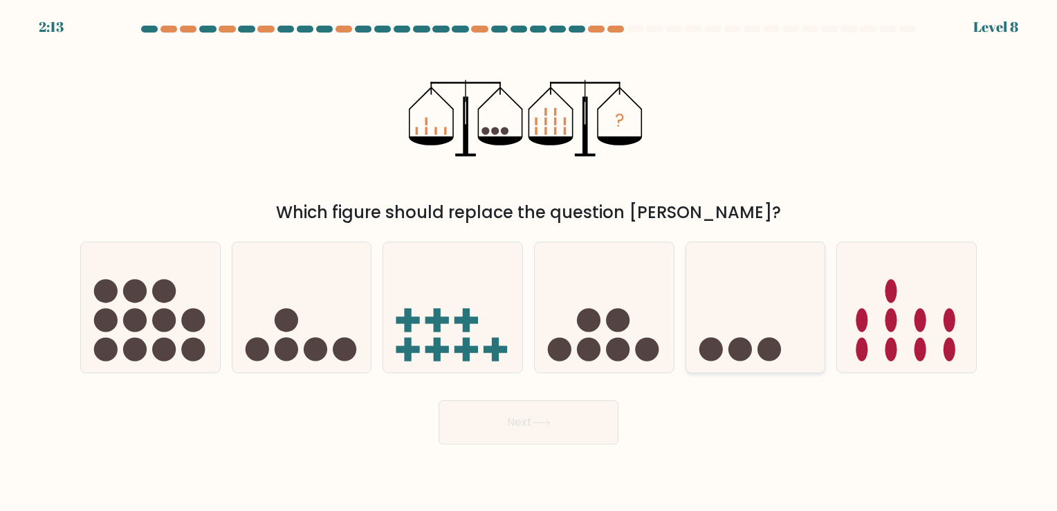
click at [744, 330] on icon at bounding box center [755, 307] width 139 height 115
click at [529, 262] on input "e." at bounding box center [529, 258] width 1 height 7
radio input "true"
click at [548, 433] on button "Next" at bounding box center [529, 422] width 180 height 44
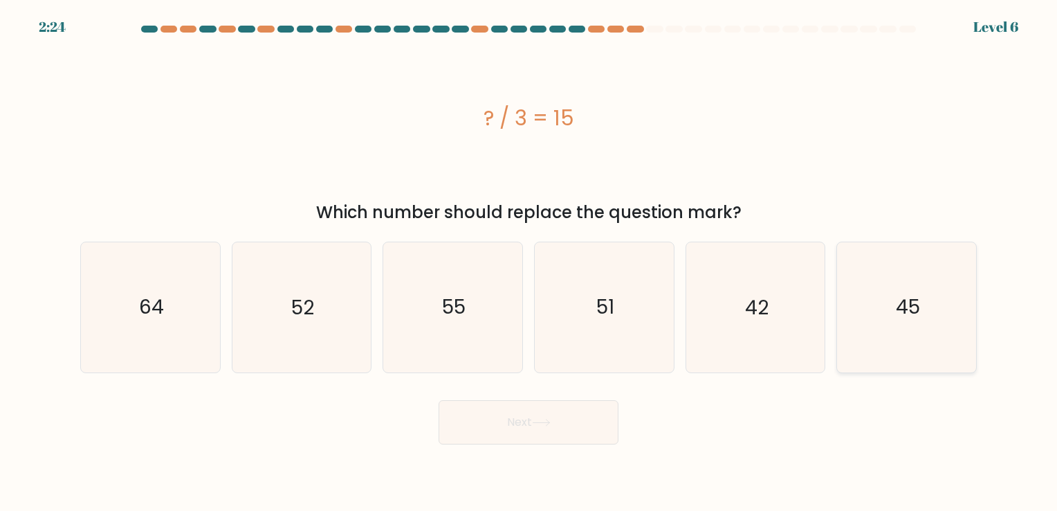
click at [899, 315] on text "45" at bounding box center [908, 307] width 24 height 27
click at [529, 262] on input "f. 45" at bounding box center [529, 258] width 1 height 7
radio input "true"
click at [496, 430] on button "Next" at bounding box center [529, 422] width 180 height 44
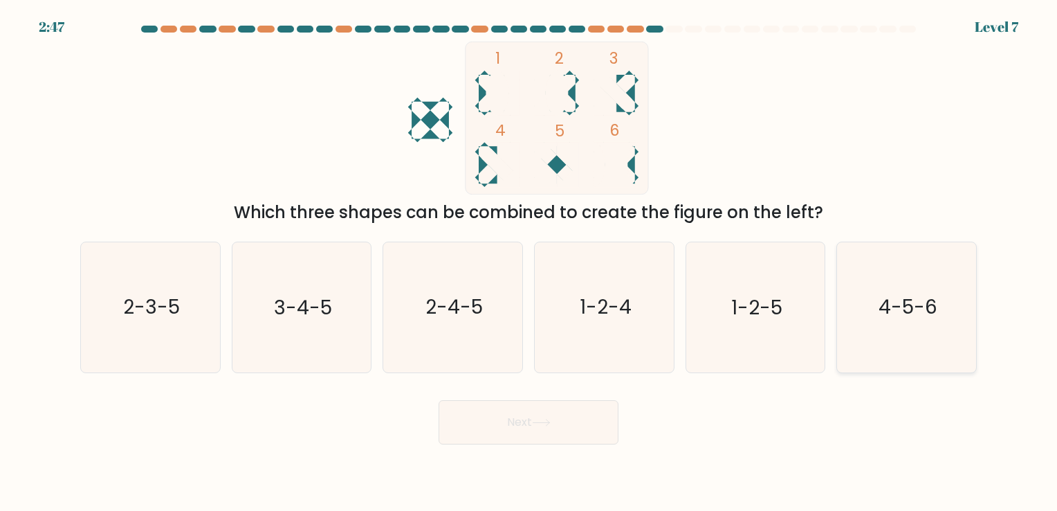
click at [919, 340] on icon "4-5-6" at bounding box center [906, 306] width 129 height 129
click at [529, 262] on input "f. 4-5-6" at bounding box center [529, 258] width 1 height 7
radio input "true"
click at [729, 280] on icon "1-2-5" at bounding box center [754, 306] width 129 height 129
click at [529, 262] on input "e. 1-2-5" at bounding box center [529, 258] width 1 height 7
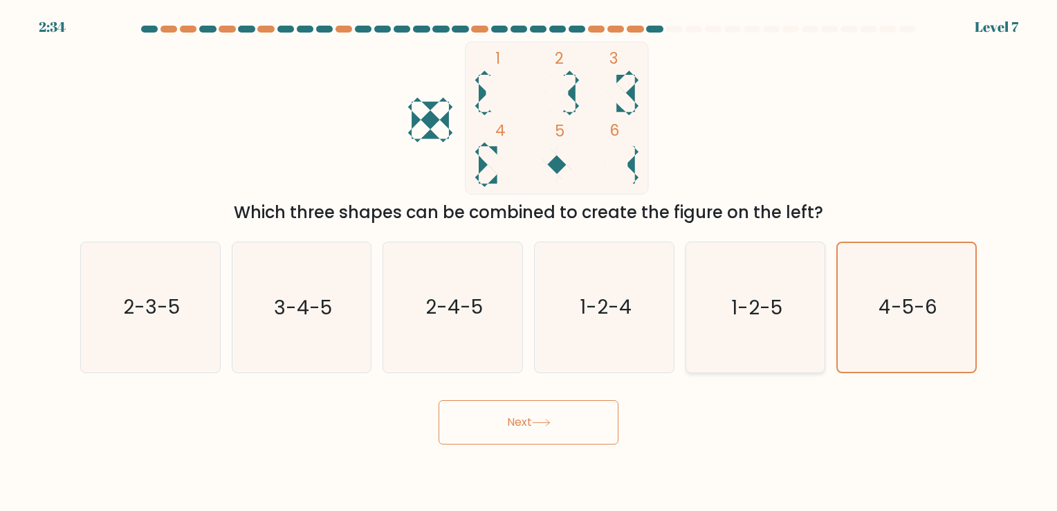
radio input "true"
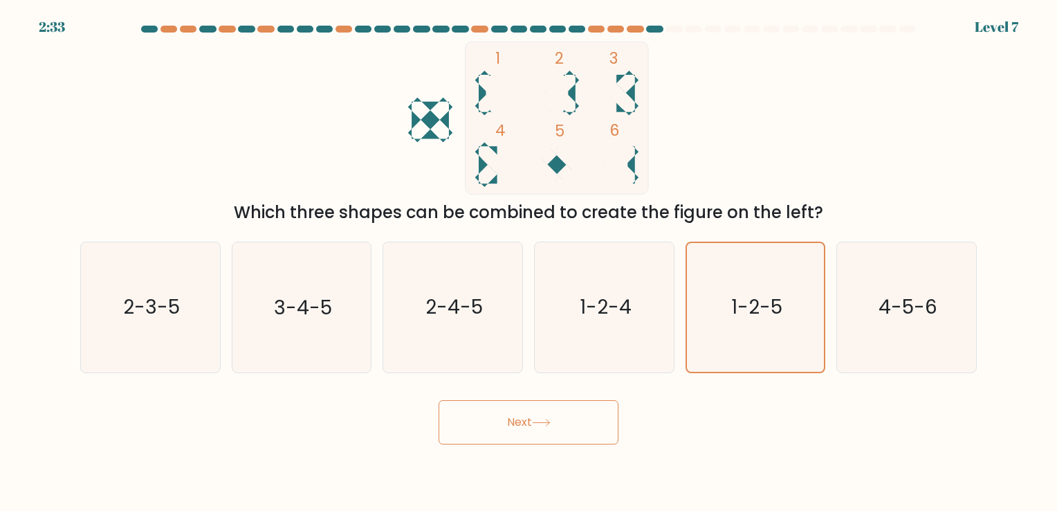
click at [531, 414] on button "Next" at bounding box center [529, 422] width 180 height 44
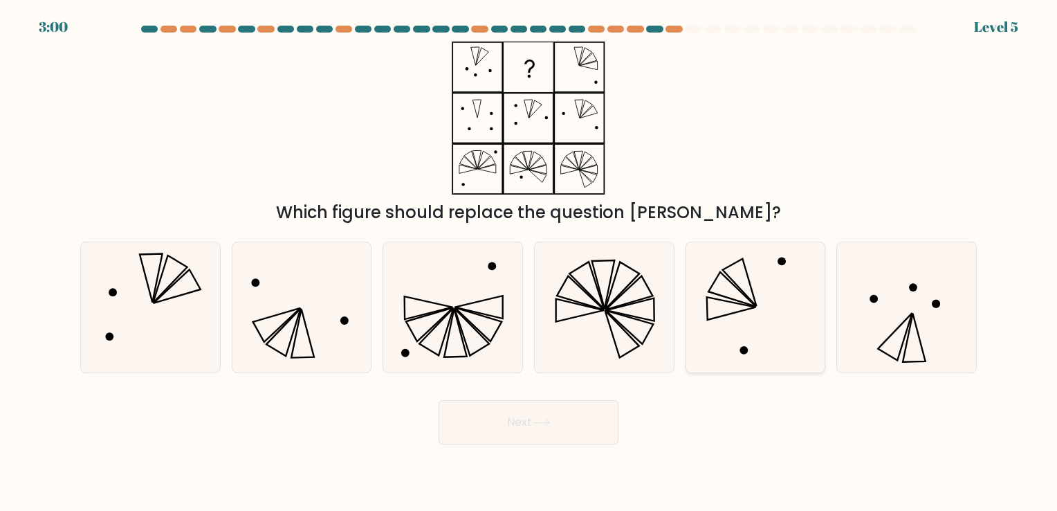
click at [726, 306] on icon at bounding box center [754, 306] width 129 height 129
click at [529, 262] on input "e." at bounding box center [529, 258] width 1 height 7
radio input "true"
click at [504, 425] on button "Next" at bounding box center [529, 422] width 180 height 44
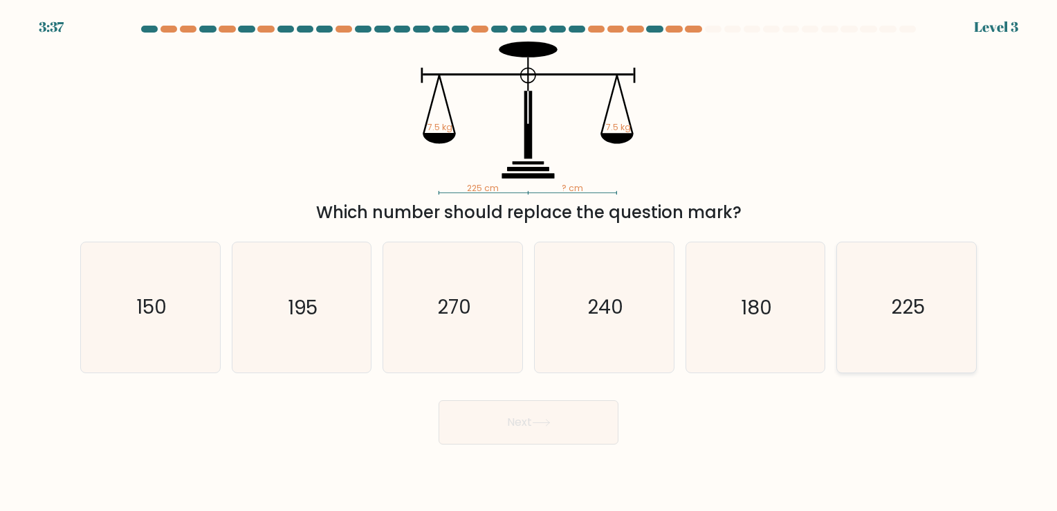
click at [910, 334] on icon "225" at bounding box center [906, 306] width 129 height 129
click at [529, 262] on input "f. 225" at bounding box center [529, 258] width 1 height 7
radio input "true"
click at [512, 417] on button "Next" at bounding box center [529, 422] width 180 height 44
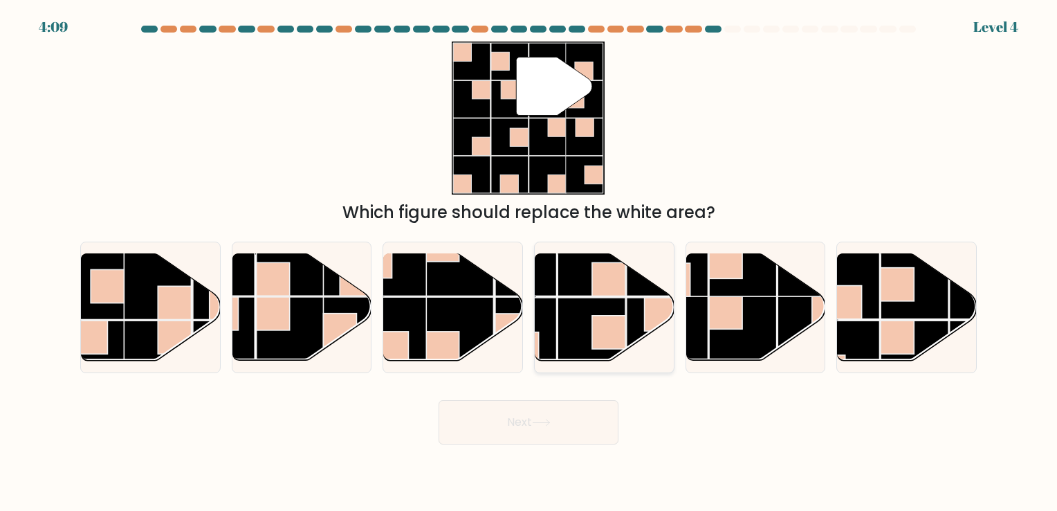
click at [582, 337] on rect at bounding box center [592, 331] width 68 height 68
click at [529, 262] on input "d." at bounding box center [529, 258] width 1 height 7
radio input "true"
click at [540, 417] on button "Next" at bounding box center [529, 422] width 180 height 44
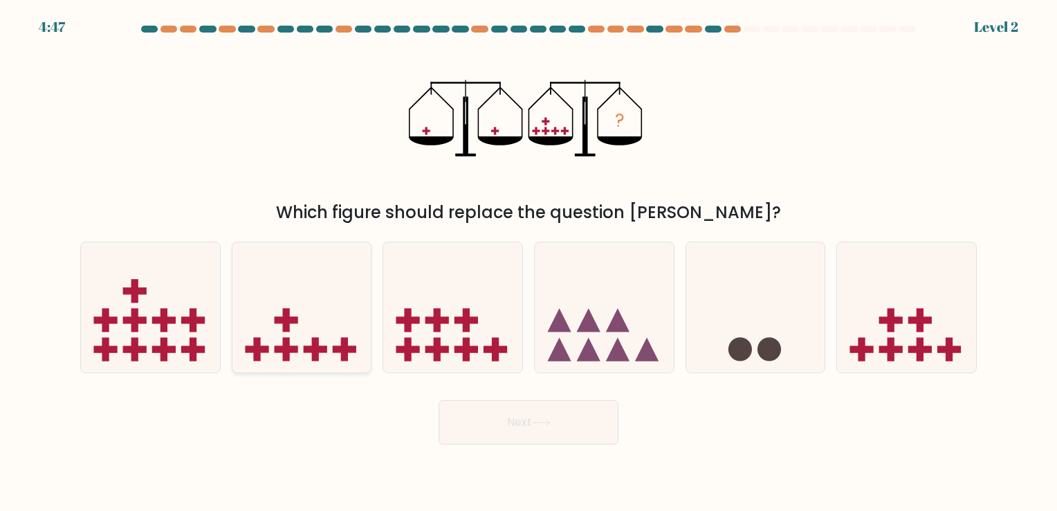
click at [279, 349] on rect at bounding box center [286, 349] width 24 height 7
click at [529, 262] on input "b." at bounding box center [529, 258] width 1 height 7
radio input "true"
click at [545, 432] on button "Next" at bounding box center [529, 422] width 180 height 44
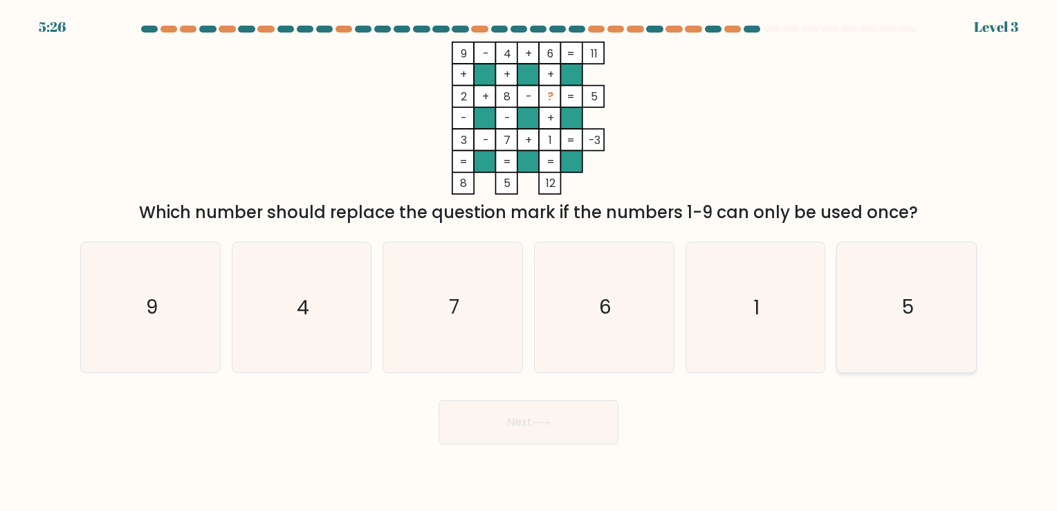
click at [932, 291] on icon "5" at bounding box center [906, 306] width 129 height 129
click at [529, 262] on input "f. 5" at bounding box center [529, 258] width 1 height 7
radio input "true"
click at [527, 424] on button "Next" at bounding box center [529, 422] width 180 height 44
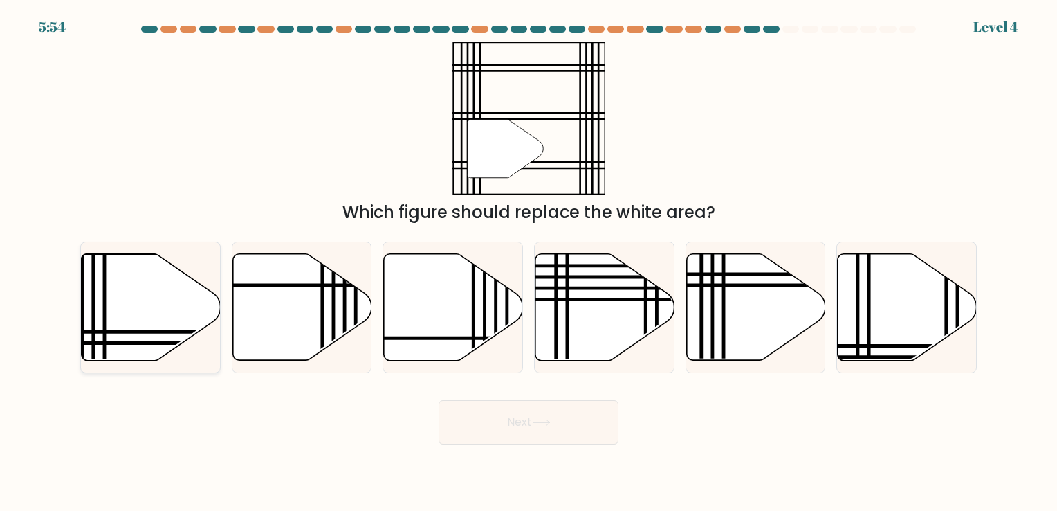
click at [135, 298] on icon at bounding box center [151, 306] width 139 height 107
click at [529, 262] on input "a." at bounding box center [529, 258] width 1 height 7
radio input "true"
click at [529, 422] on button "Next" at bounding box center [529, 422] width 180 height 44
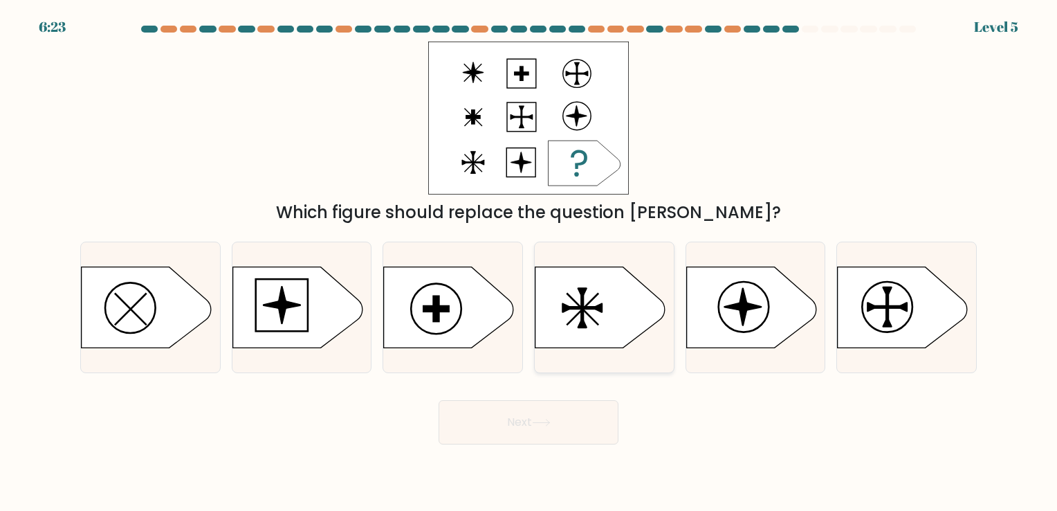
click at [608, 318] on icon at bounding box center [600, 306] width 130 height 81
click at [529, 262] on input "d." at bounding box center [529, 258] width 1 height 7
radio input "true"
click at [548, 412] on button "Next" at bounding box center [529, 422] width 180 height 44
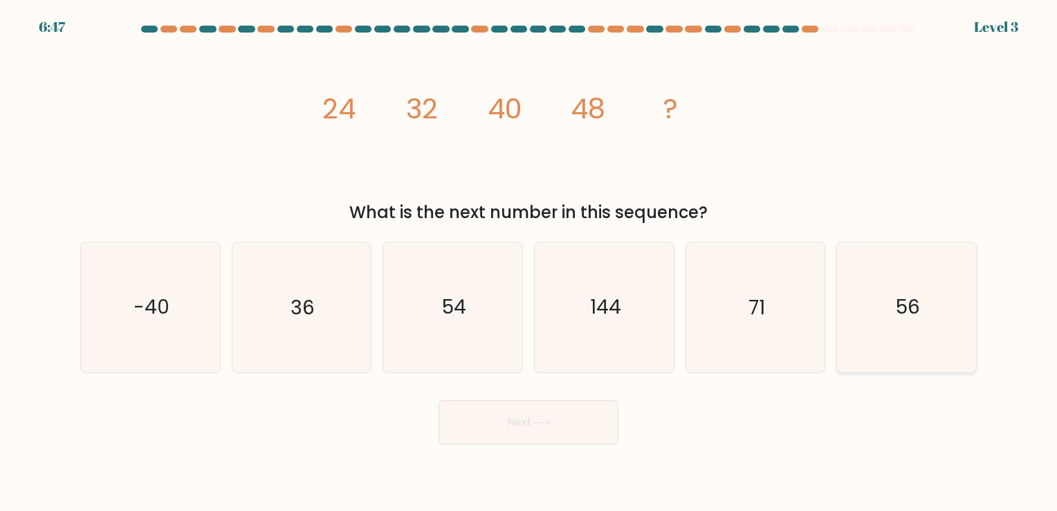
click at [912, 300] on text "56" at bounding box center [908, 307] width 24 height 27
click at [529, 262] on input "f. 56" at bounding box center [529, 258] width 1 height 7
radio input "true"
click at [483, 419] on button "Next" at bounding box center [529, 422] width 180 height 44
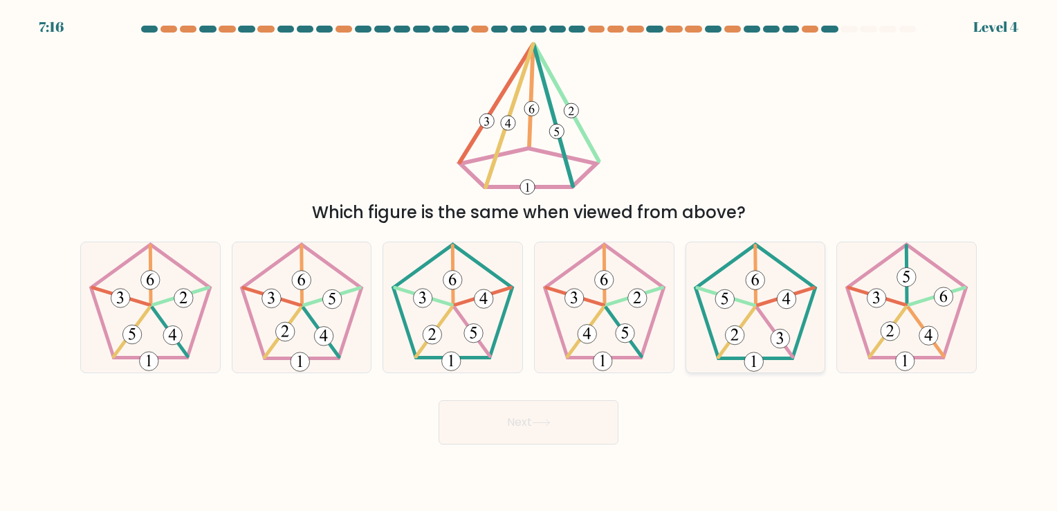
click at [775, 320] on icon at bounding box center [754, 306] width 129 height 129
click at [529, 262] on input "e." at bounding box center [529, 258] width 1 height 7
radio input "true"
click at [495, 360] on icon at bounding box center [452, 306] width 129 height 129
click at [529, 262] on input "c." at bounding box center [529, 258] width 1 height 7
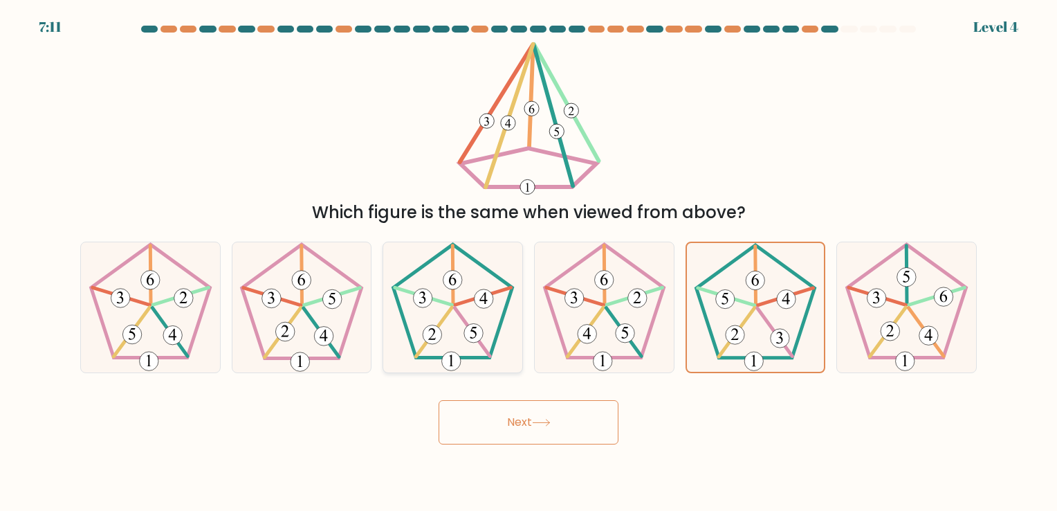
radio input "true"
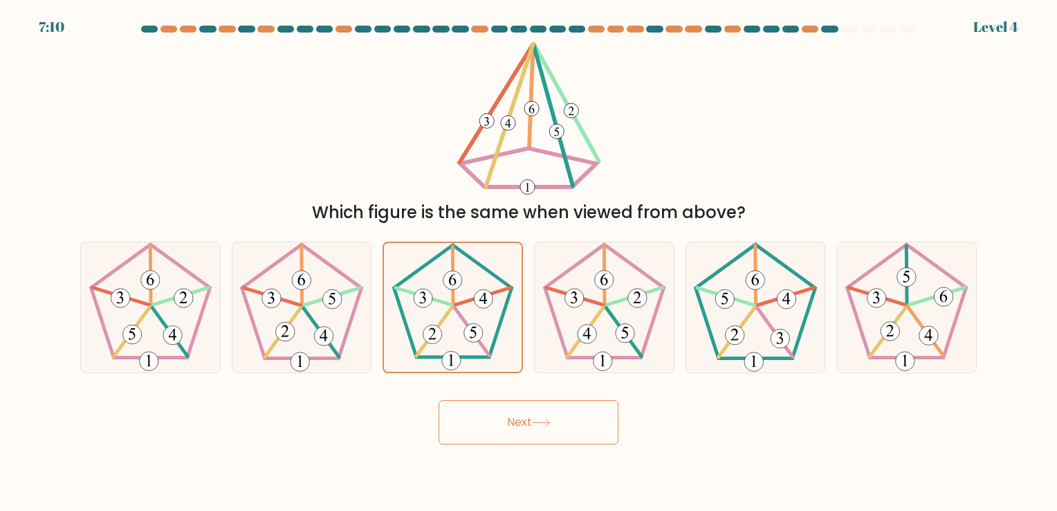
click at [540, 429] on button "Next" at bounding box center [529, 422] width 180 height 44
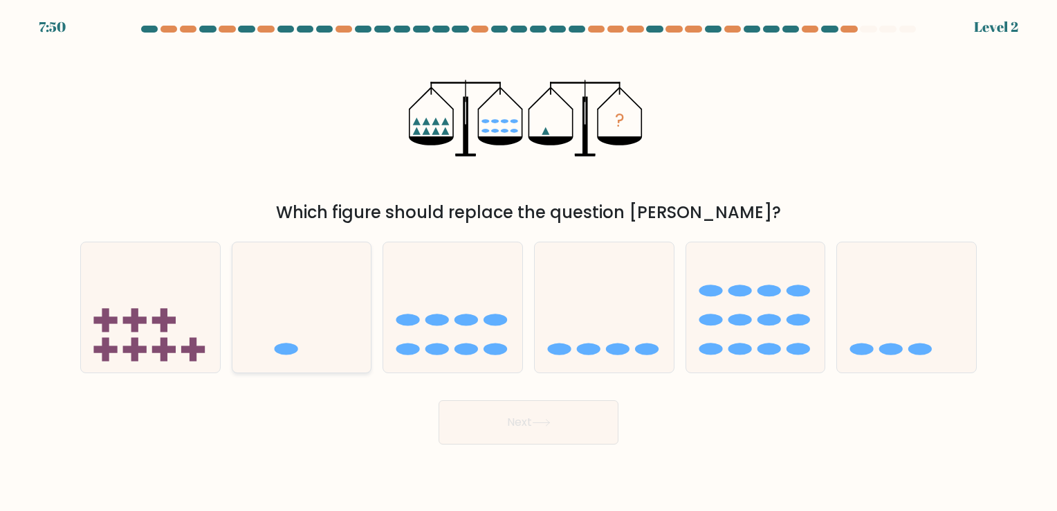
click at [289, 327] on icon at bounding box center [301, 307] width 139 height 115
click at [529, 262] on input "b." at bounding box center [529, 258] width 1 height 7
radio input "true"
click at [552, 434] on button "Next" at bounding box center [529, 422] width 180 height 44
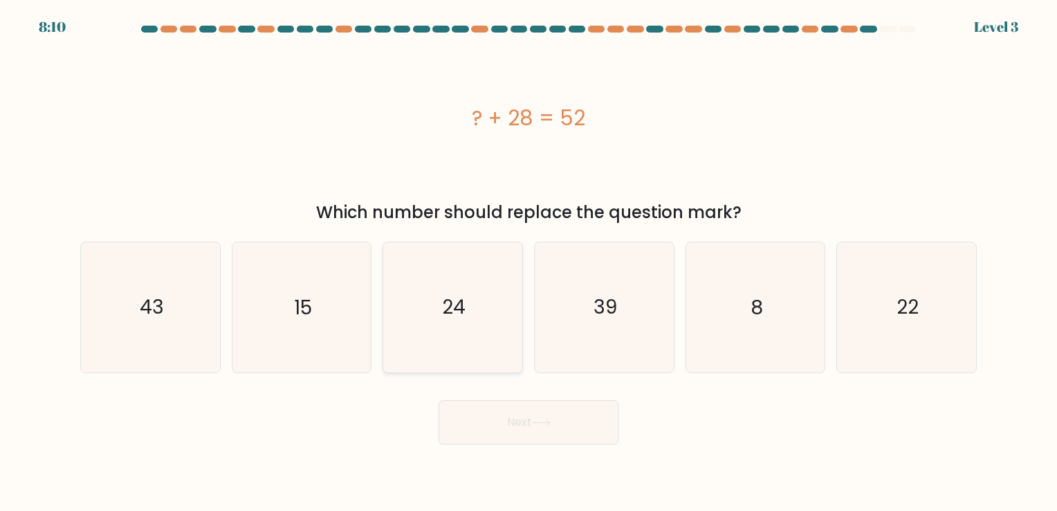
click at [463, 289] on icon "24" at bounding box center [452, 306] width 129 height 129
click at [529, 262] on input "c. 24" at bounding box center [529, 258] width 1 height 7
radio input "true"
click at [559, 431] on button "Next" at bounding box center [529, 422] width 180 height 44
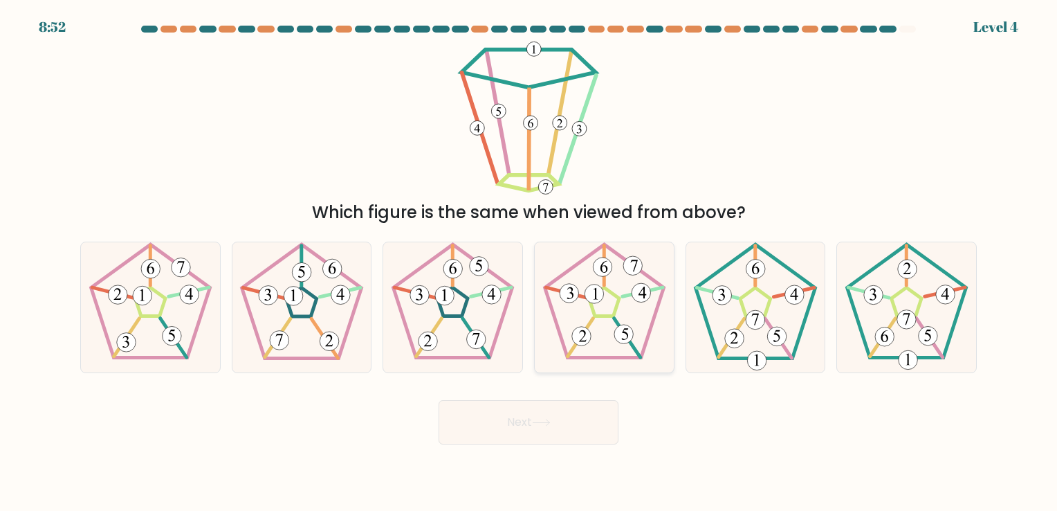
click at [623, 331] on icon at bounding box center [625, 335] width 7 height 12
click at [529, 262] on input "d." at bounding box center [529, 258] width 1 height 7
radio input "true"
click at [516, 425] on button "Next" at bounding box center [529, 422] width 180 height 44
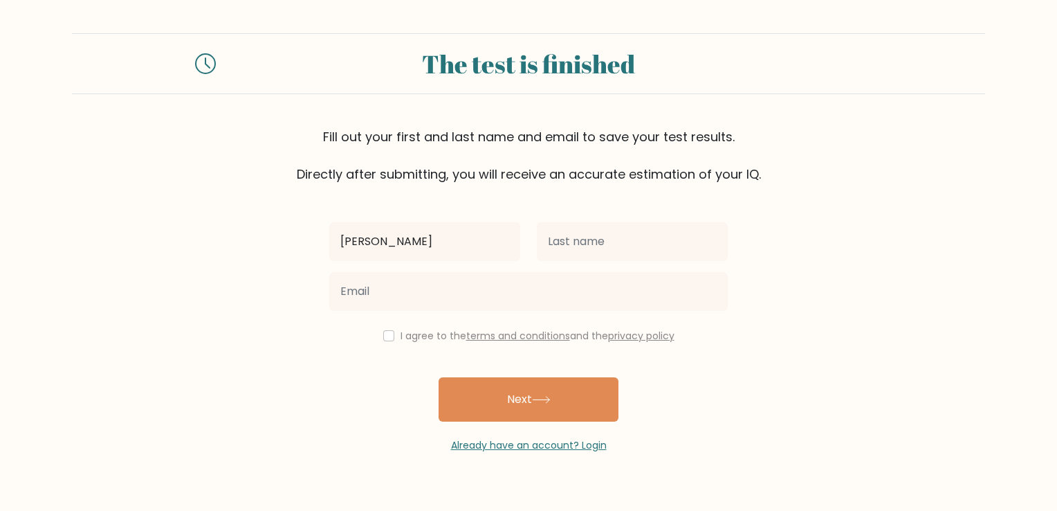
type input "[PERSON_NAME]"
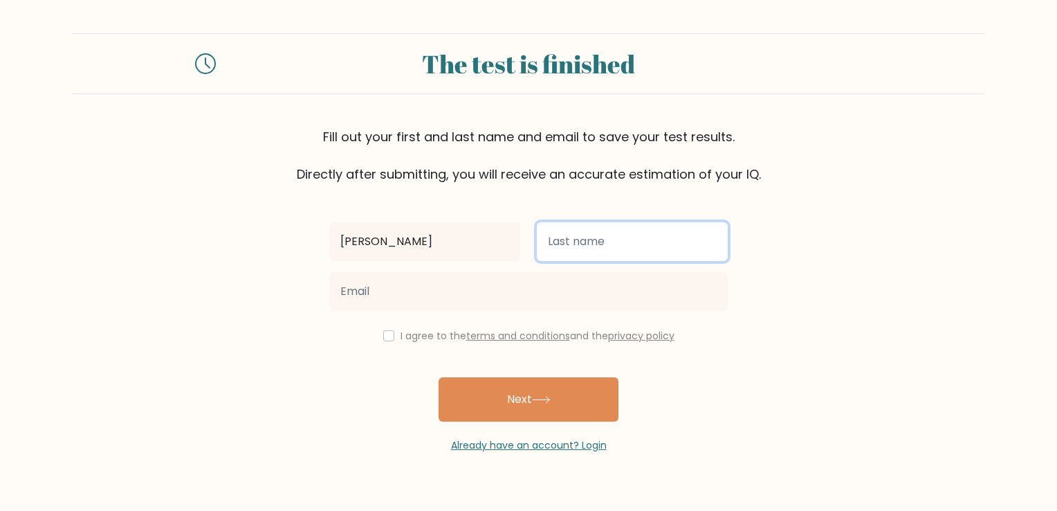
click at [619, 237] on input "text" at bounding box center [632, 241] width 191 height 39
type input "Zonio"
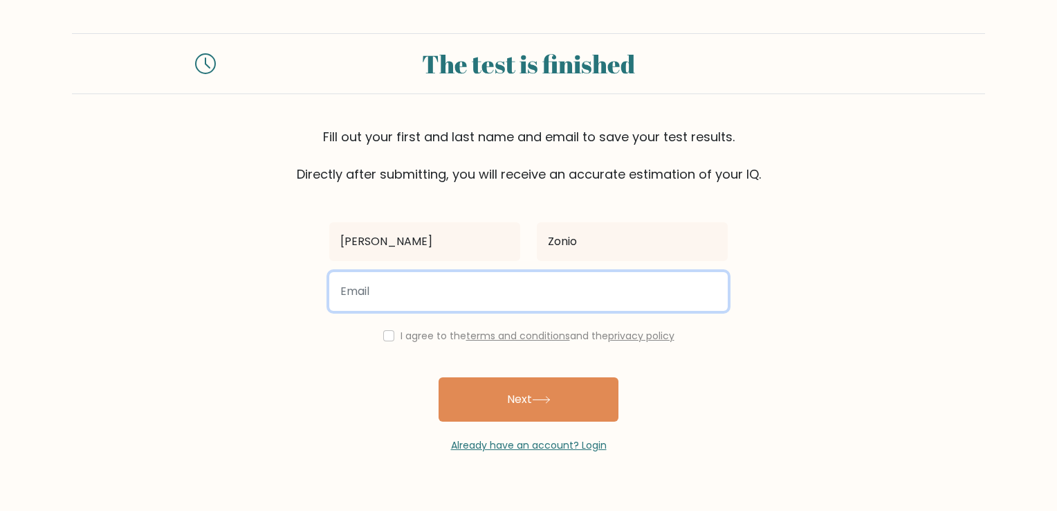
click at [484, 289] on input "email" at bounding box center [528, 291] width 398 height 39
type input "[EMAIL_ADDRESS][DOMAIN_NAME]"
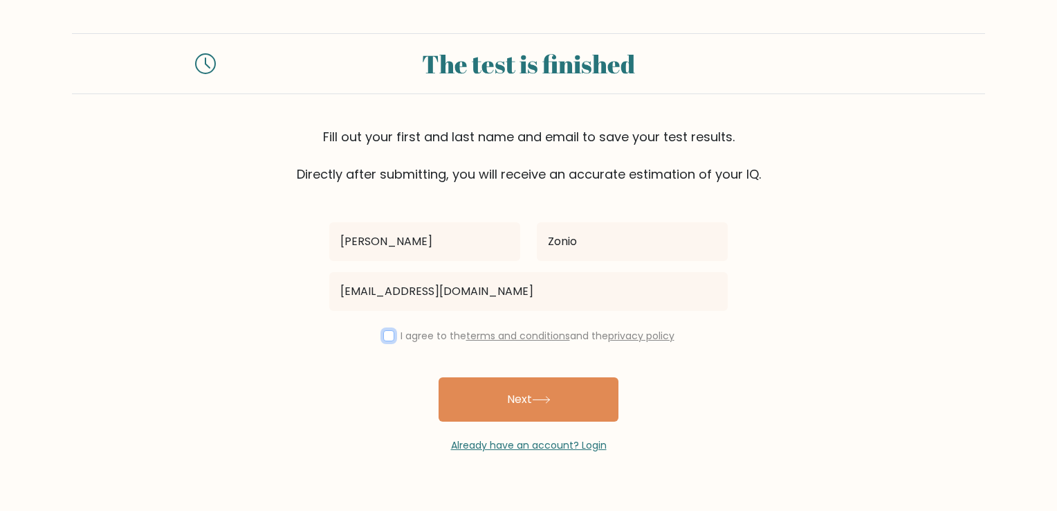
click at [387, 339] on input "checkbox" at bounding box center [388, 335] width 11 height 11
checkbox input "true"
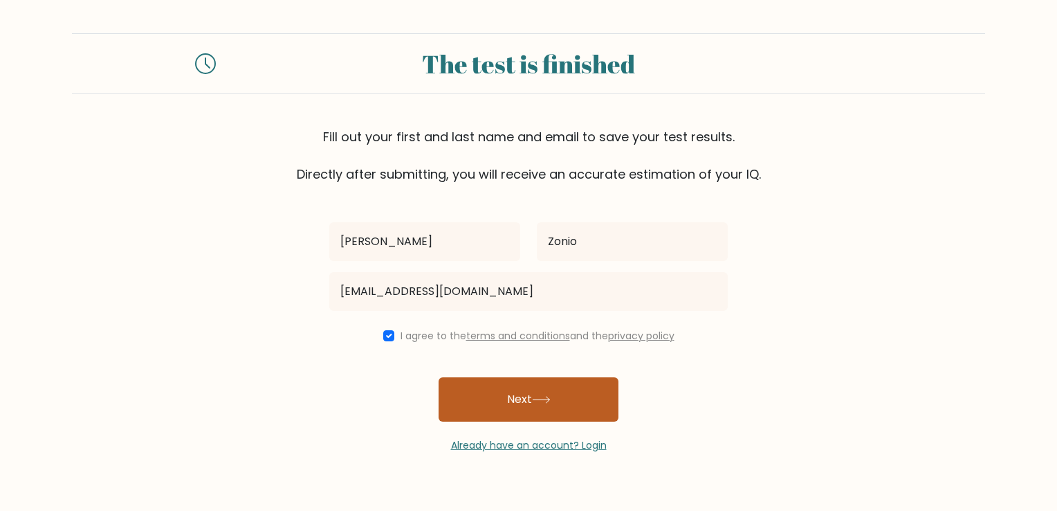
click at [506, 388] on button "Next" at bounding box center [529, 399] width 180 height 44
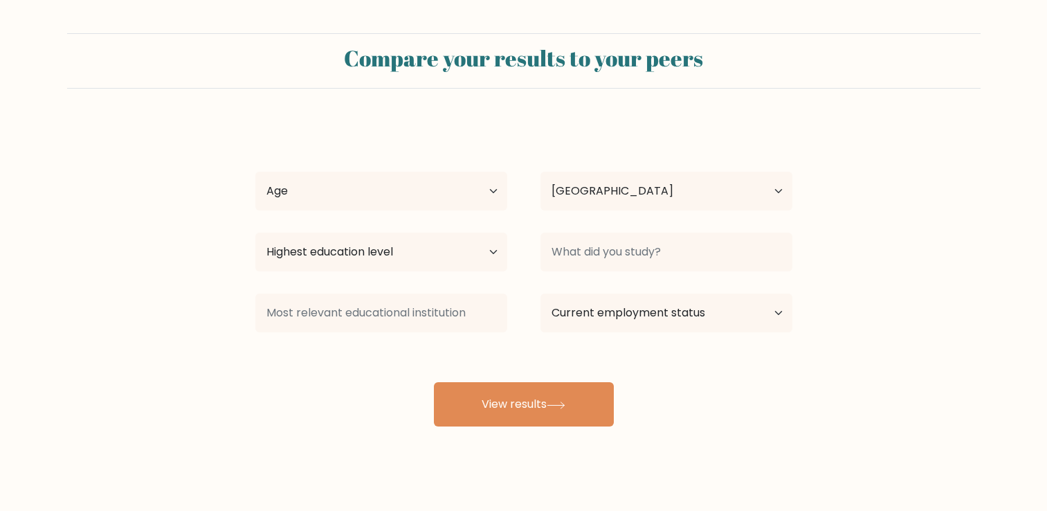
select select "PH"
click at [448, 198] on select "Age Under [DEMOGRAPHIC_DATA] [DEMOGRAPHIC_DATA] [DEMOGRAPHIC_DATA] [DEMOGRAPHIC…" at bounding box center [381, 191] width 252 height 39
select select "18_24"
click at [255, 172] on select "Age Under 18 years old 18-24 years old 25-34 years old 35-44 years old 45-54 ye…" at bounding box center [381, 191] width 252 height 39
click at [382, 250] on select "Highest education level No schooling Primary Lower Secondary Upper Secondary Oc…" at bounding box center [381, 251] width 252 height 39
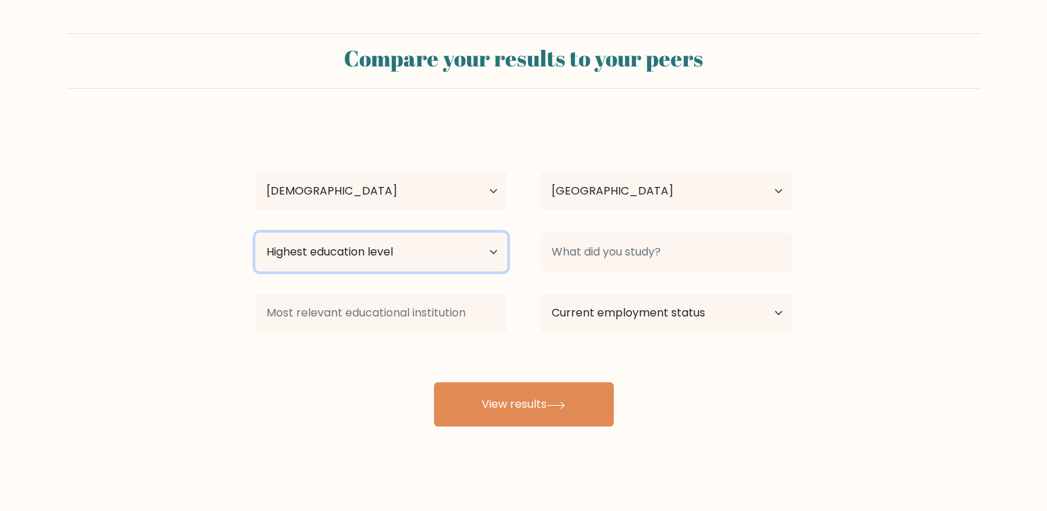
select select "bachelors_degree"
click at [255, 232] on select "Highest education level No schooling Primary Lower Secondary Upper Secondary Oc…" at bounding box center [381, 251] width 252 height 39
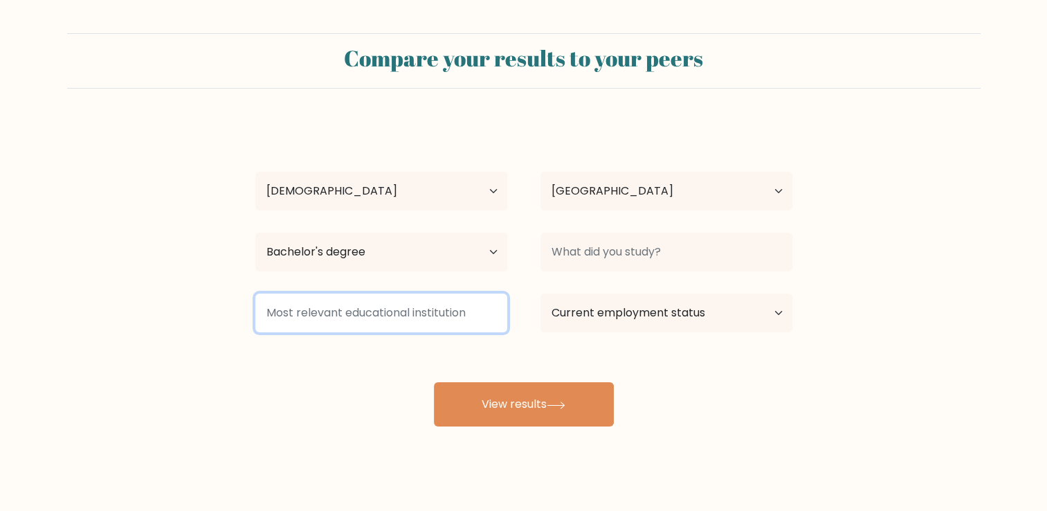
click at [365, 318] on input at bounding box center [381, 312] width 252 height 39
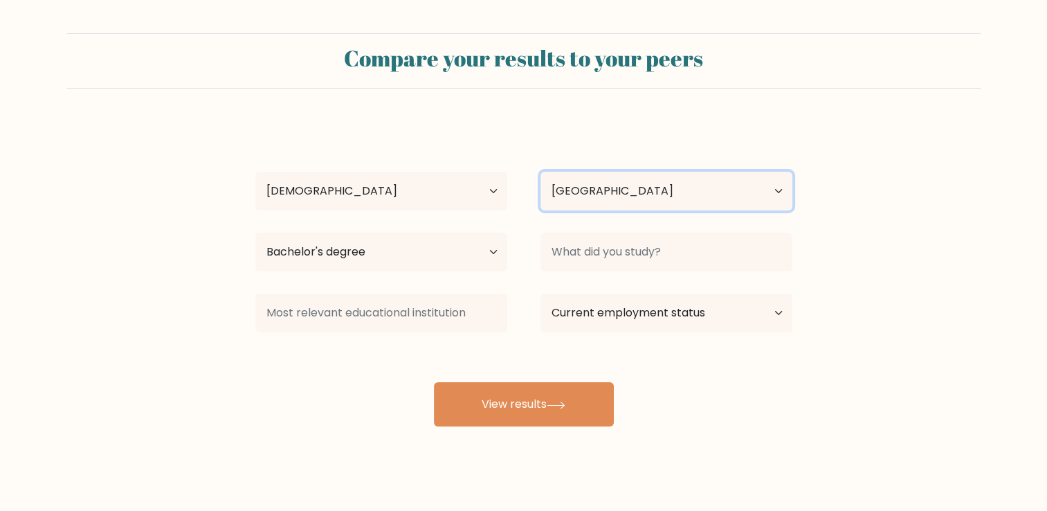
click at [639, 203] on select "Country Afghanistan Albania Algeria American Samoa Andorra Angola Anguilla Anta…" at bounding box center [666, 191] width 252 height 39
click at [656, 191] on select "Country Afghanistan Albania Algeria American Samoa Andorra Angola Anguilla Anta…" at bounding box center [666, 191] width 252 height 39
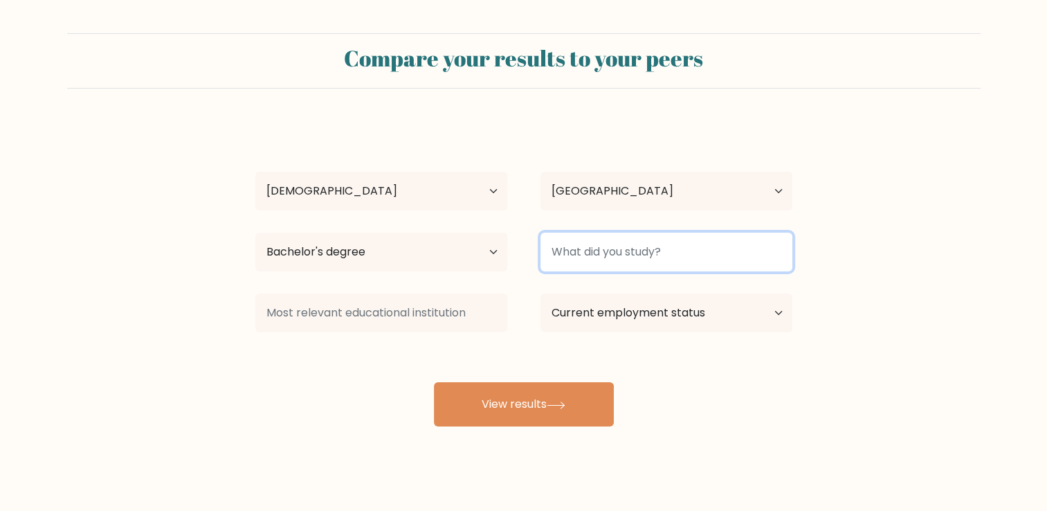
click at [659, 258] on input at bounding box center [666, 251] width 252 height 39
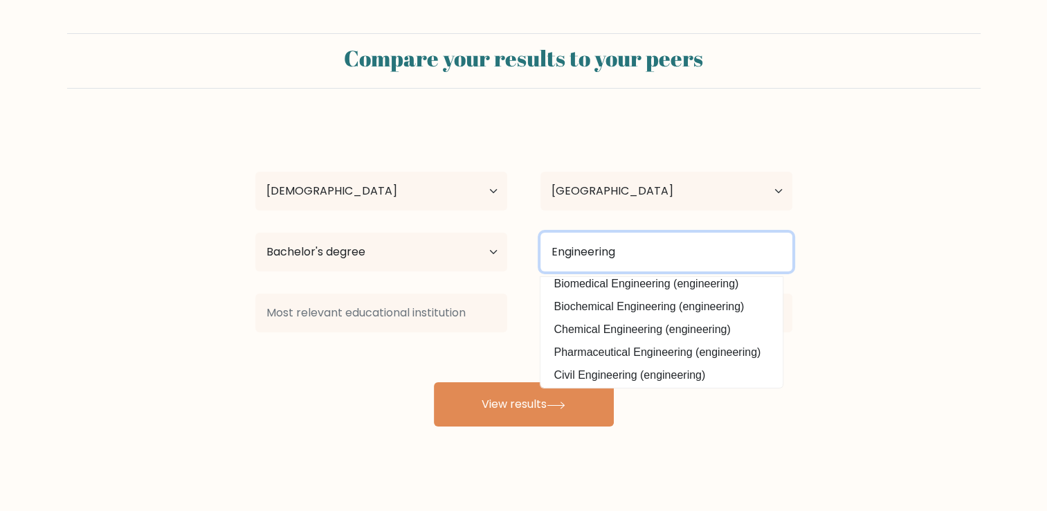
scroll to position [125, 0]
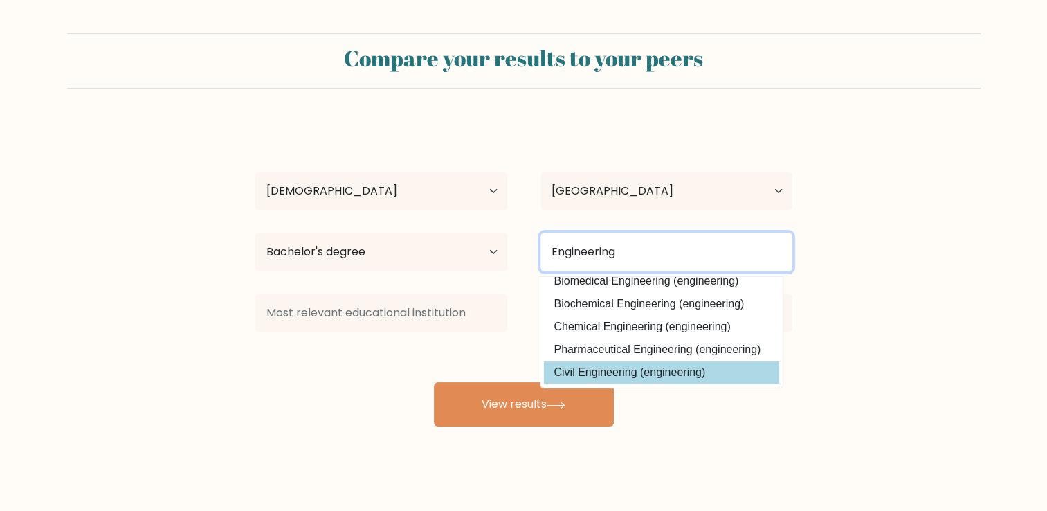
type input "Engineering"
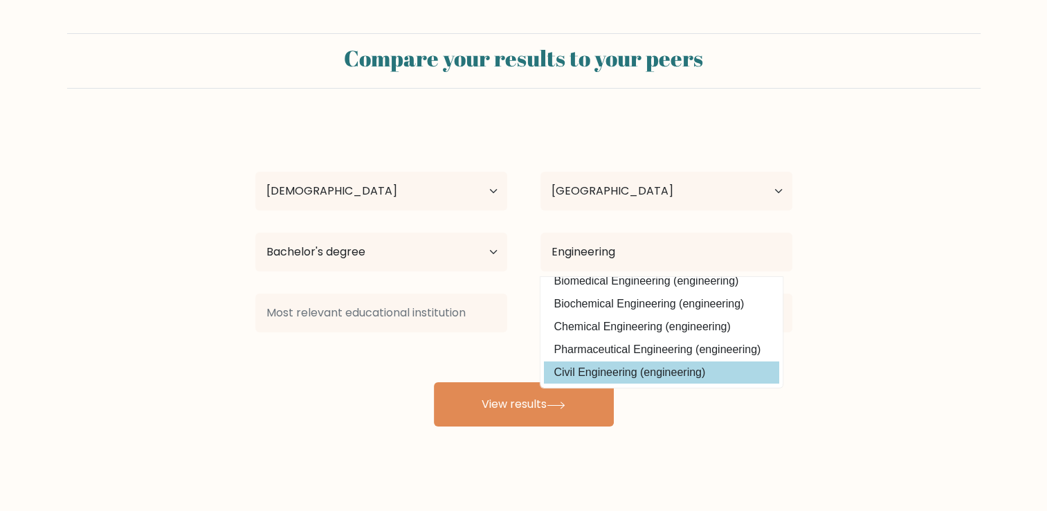
click at [620, 374] on div "Marie Grace Zonio Age Under 18 years old 18-24 years old 25-34 years old 35-44 …" at bounding box center [523, 274] width 553 height 304
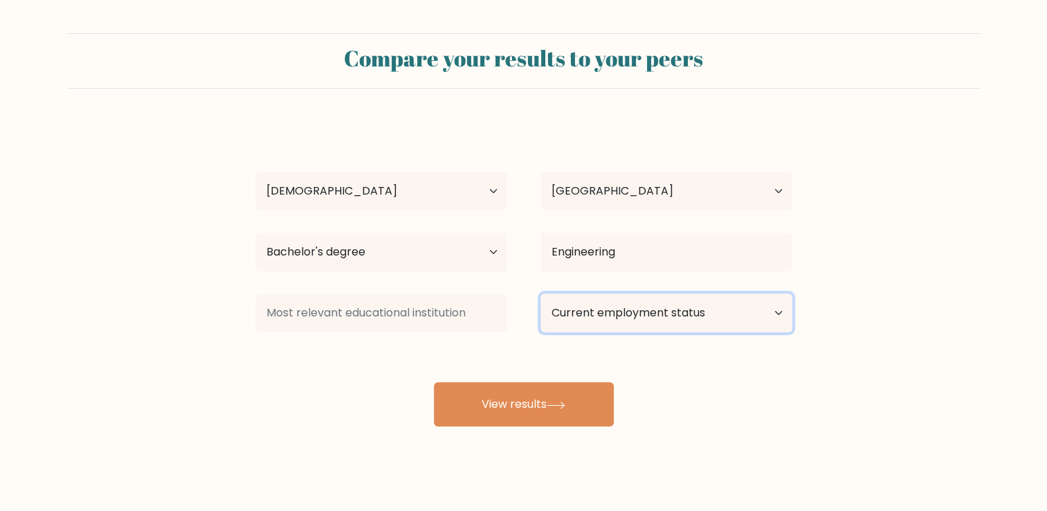
click at [622, 318] on select "Current employment status Employed Student Retired Other / prefer not to answer" at bounding box center [666, 312] width 252 height 39
select select "employed"
click at [540, 293] on select "Current employment status Employed Student Retired Other / prefer not to answer" at bounding box center [666, 312] width 252 height 39
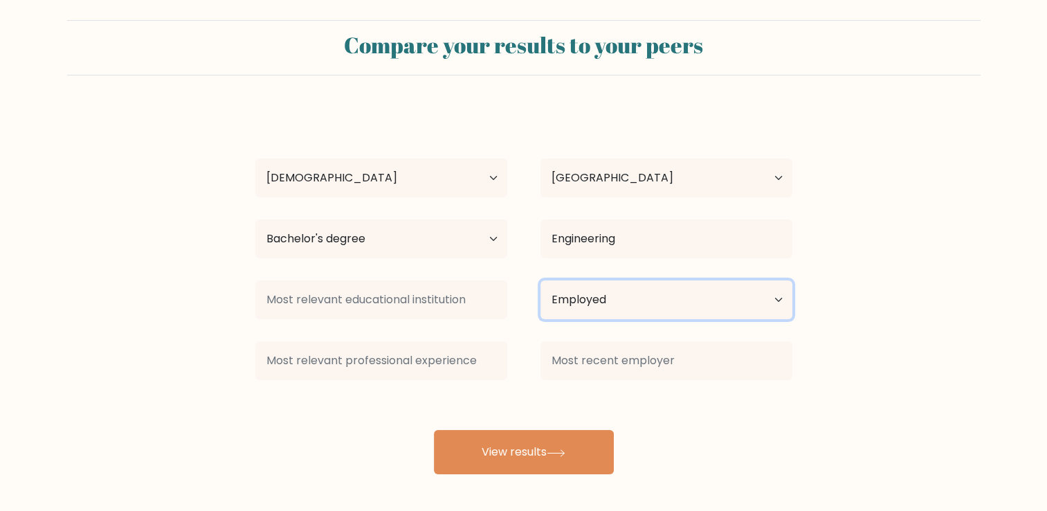
scroll to position [14, 0]
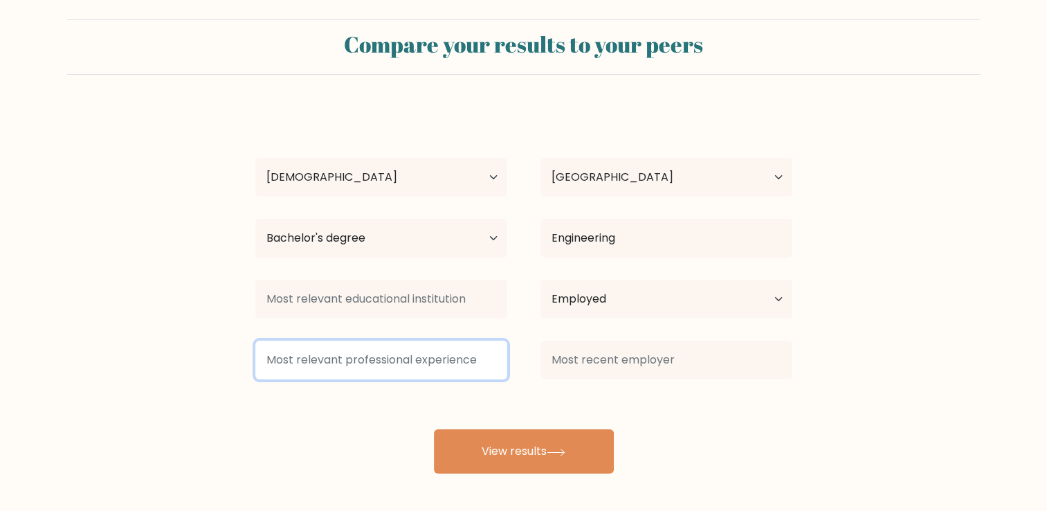
click at [439, 367] on input at bounding box center [381, 359] width 252 height 39
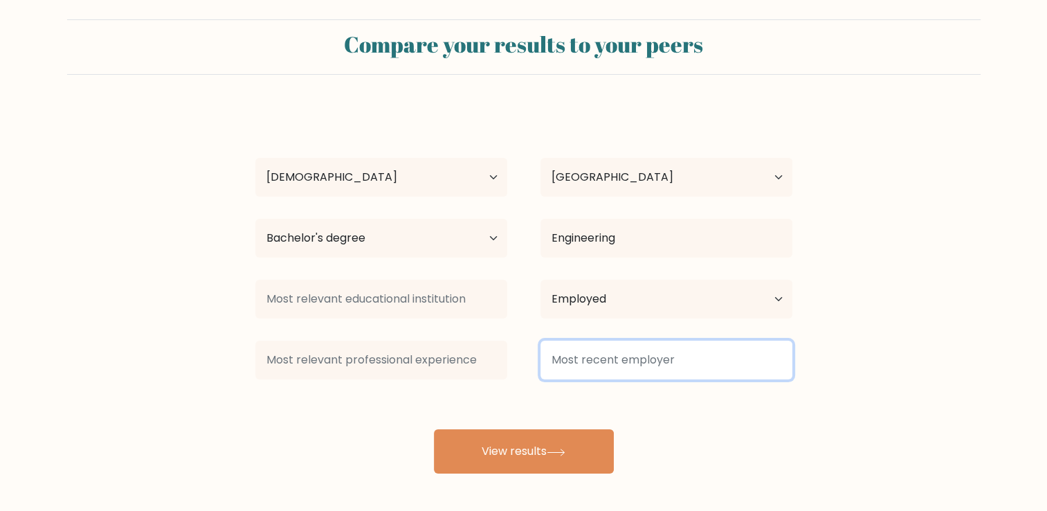
click at [642, 369] on input at bounding box center [666, 359] width 252 height 39
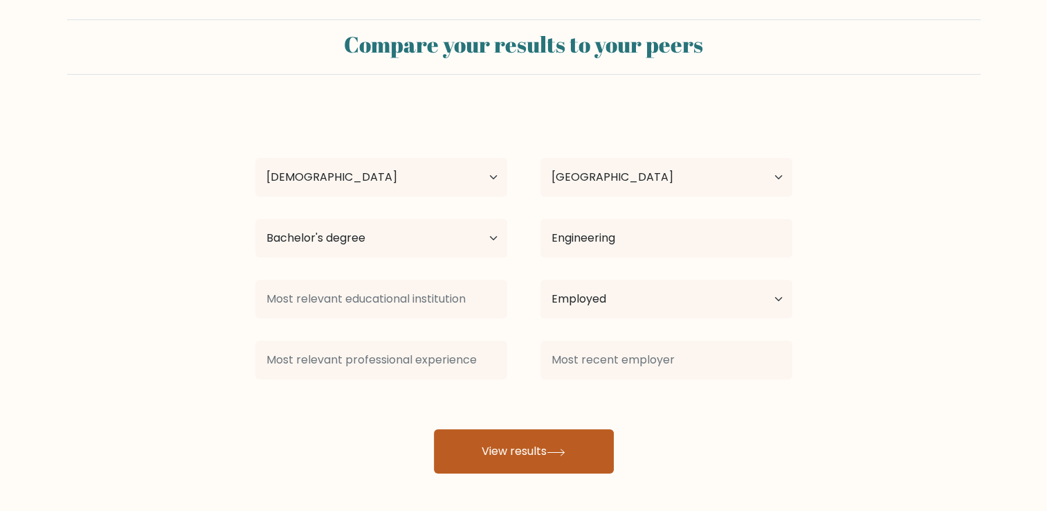
click at [533, 436] on button "View results" at bounding box center [524, 451] width 180 height 44
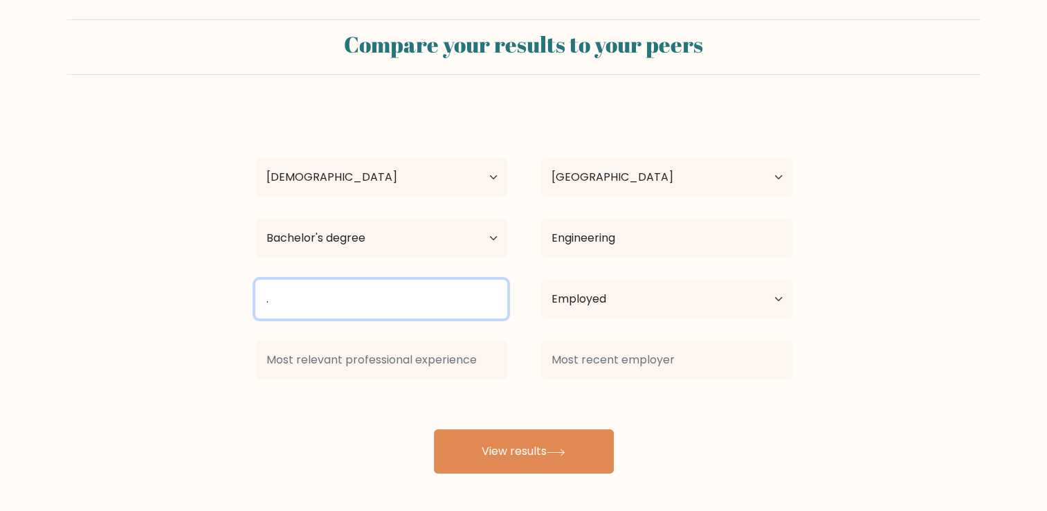
type input "."
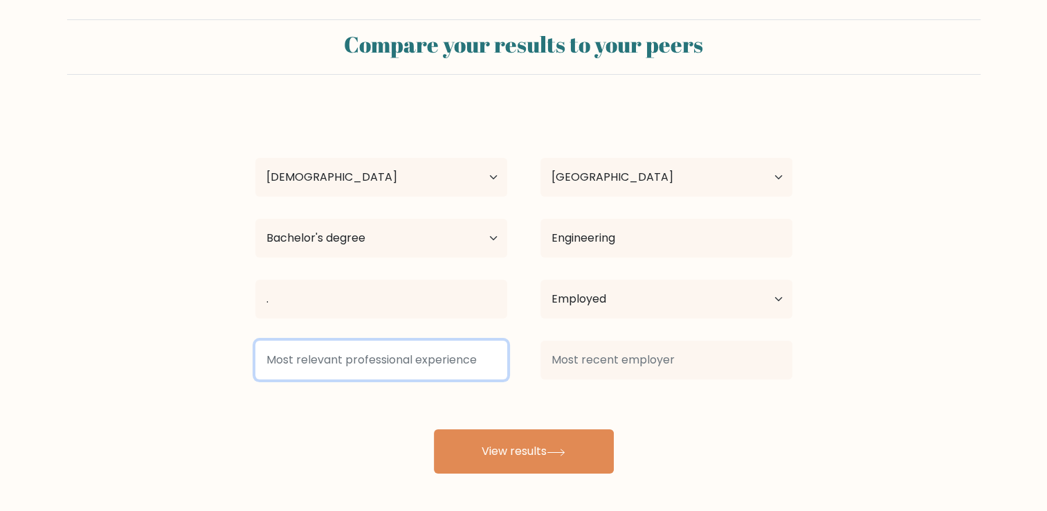
click at [457, 351] on input at bounding box center [381, 359] width 252 height 39
type input "."
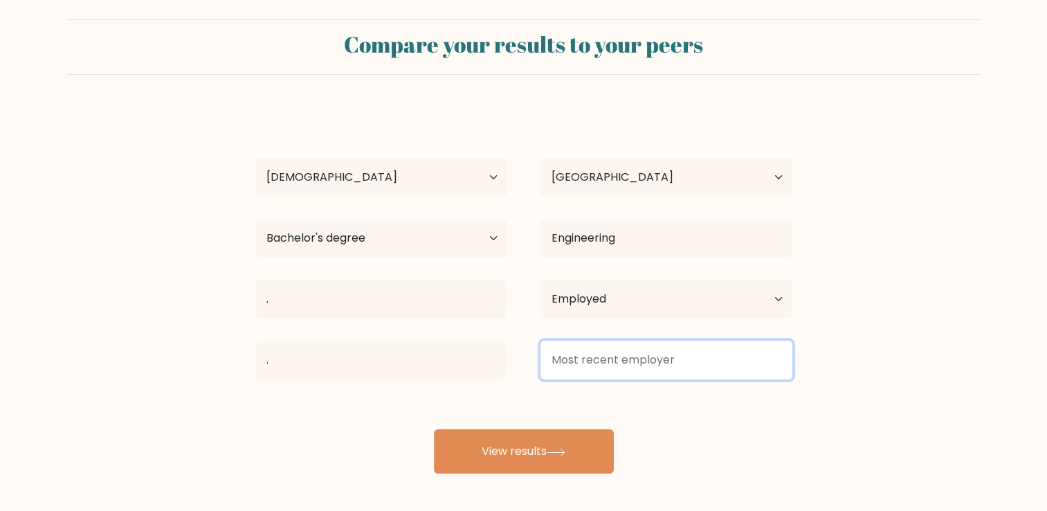
click at [556, 372] on input at bounding box center [666, 359] width 252 height 39
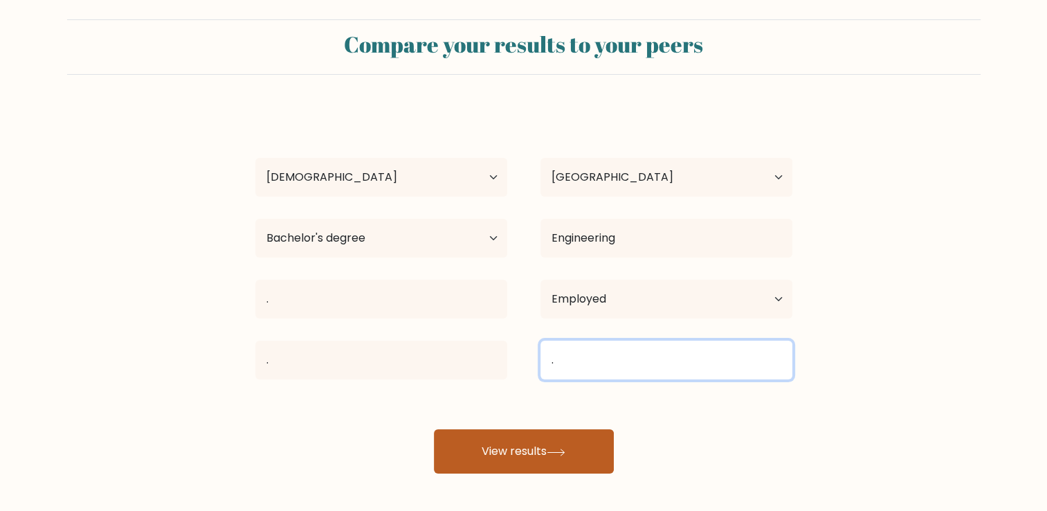
type input "."
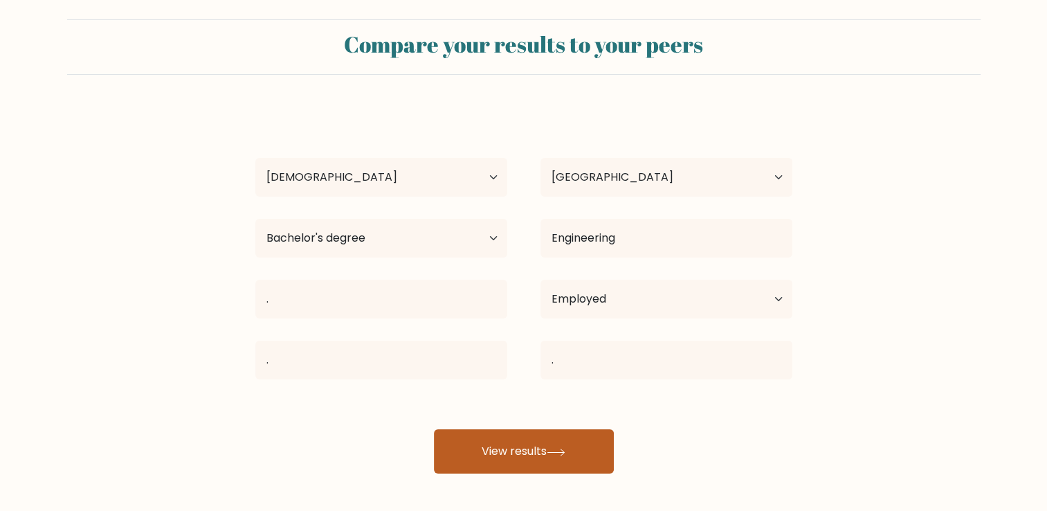
click at [542, 471] on button "View results" at bounding box center [524, 451] width 180 height 44
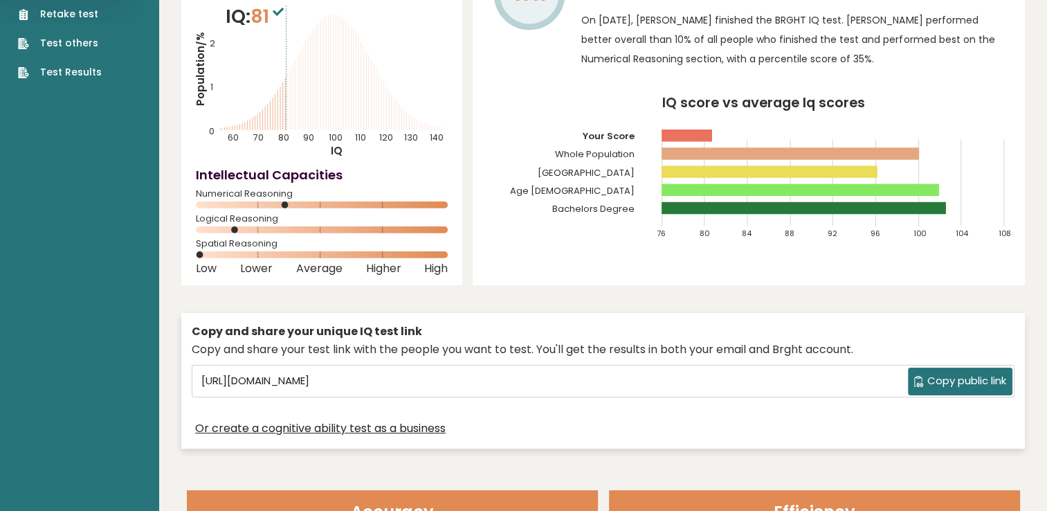
scroll to position [69, 0]
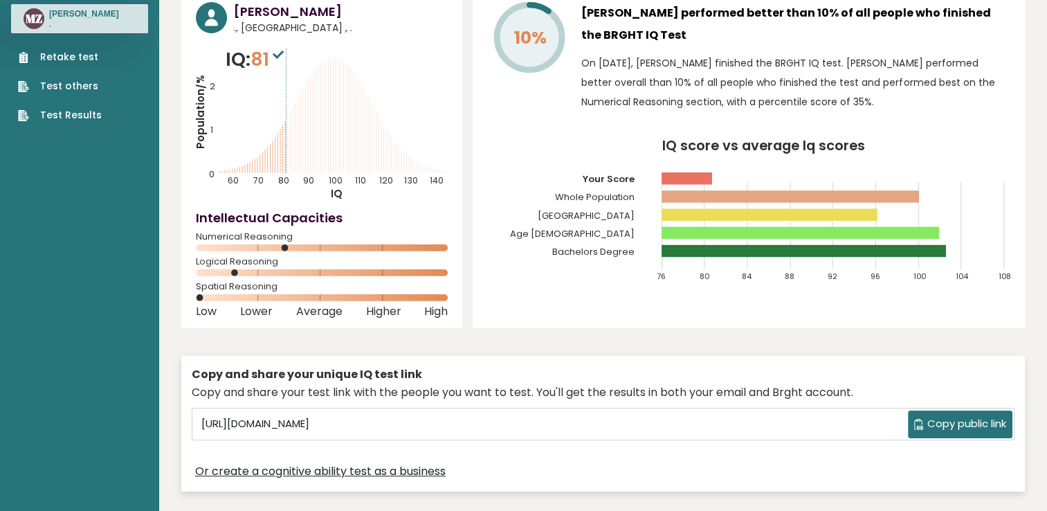
click at [931, 424] on span "Copy public link" at bounding box center [966, 424] width 79 height 16
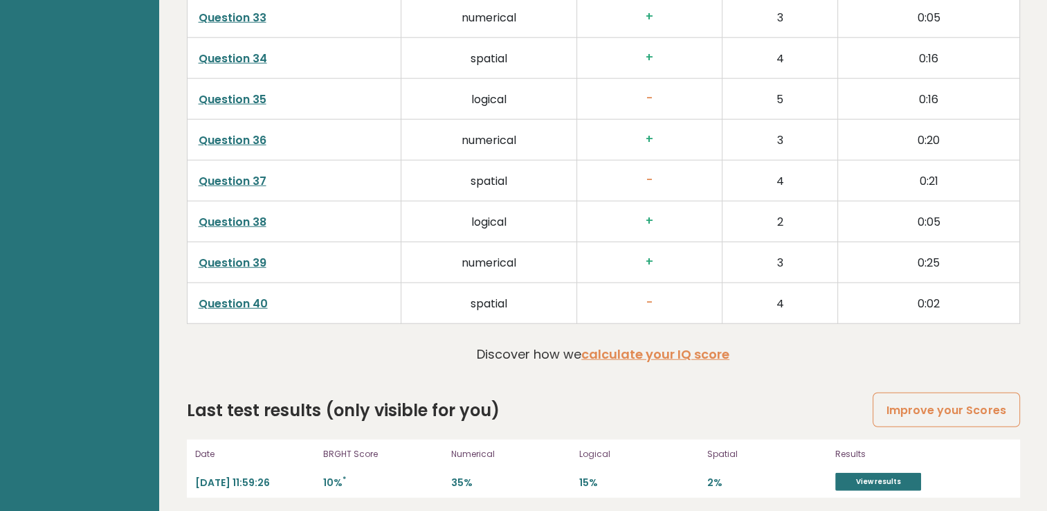
scroll to position [3539, 0]
click at [907, 392] on link "Improve your Scores" at bounding box center [945, 409] width 147 height 35
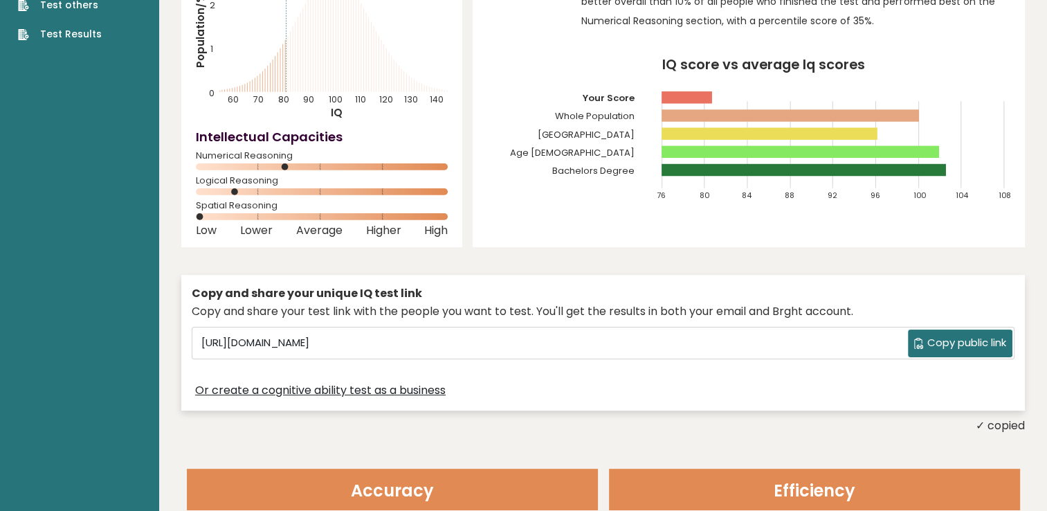
scroll to position [0, 0]
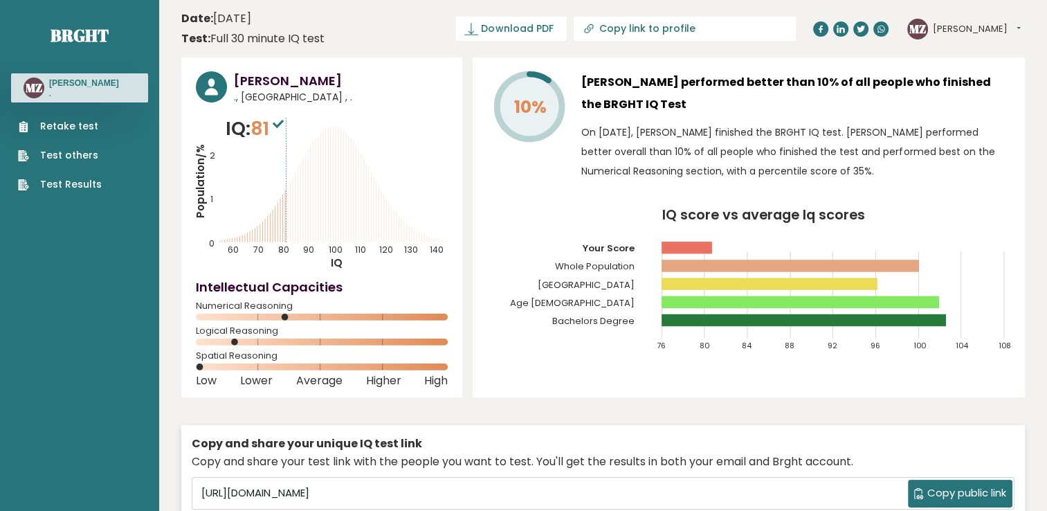
click at [281, 127] on icon at bounding box center [278, 124] width 11 height 8
